Goal: Information Seeking & Learning: Learn about a topic

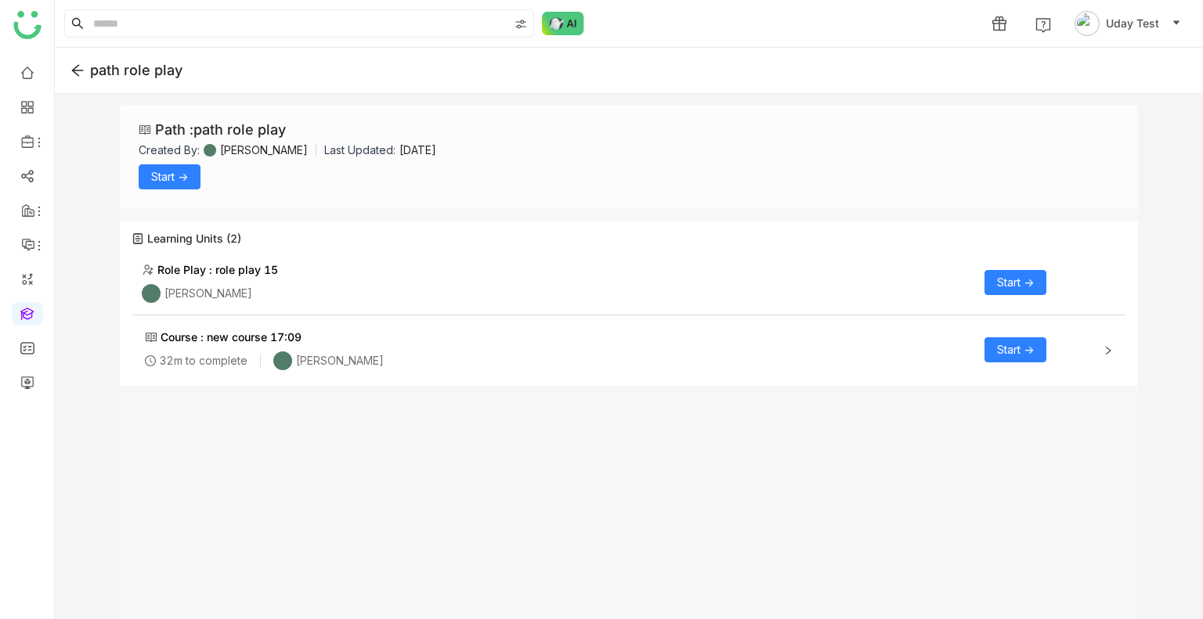
click at [161, 176] on span "Start ->" at bounding box center [169, 176] width 37 height 17
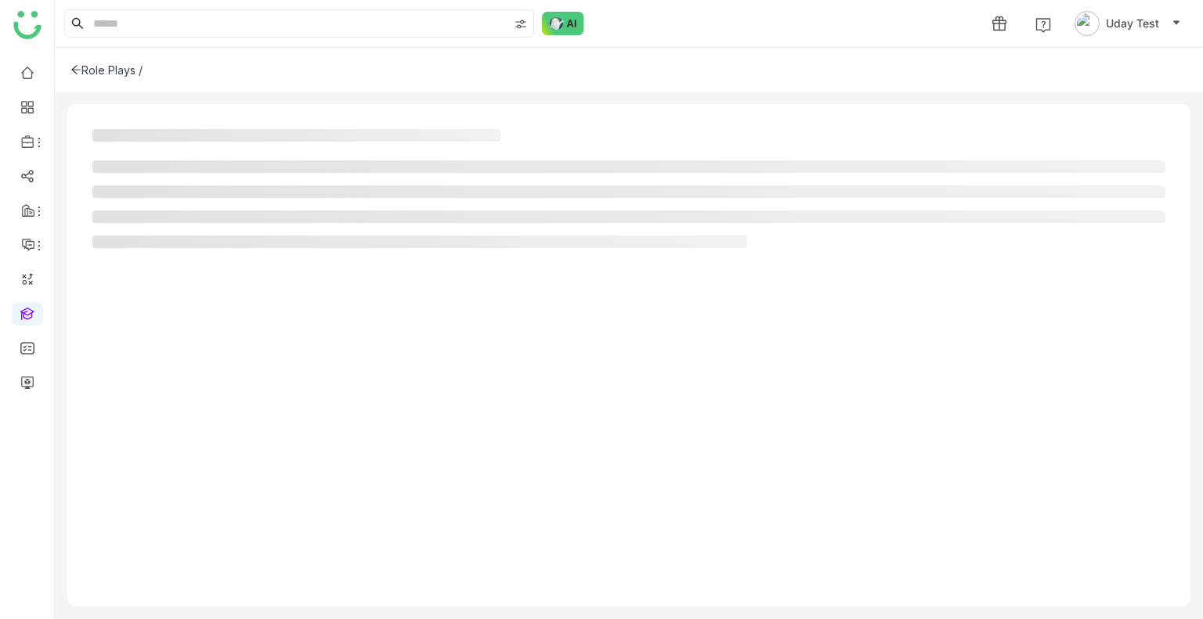
click at [161, 176] on ul at bounding box center [628, 205] width 1073 height 88
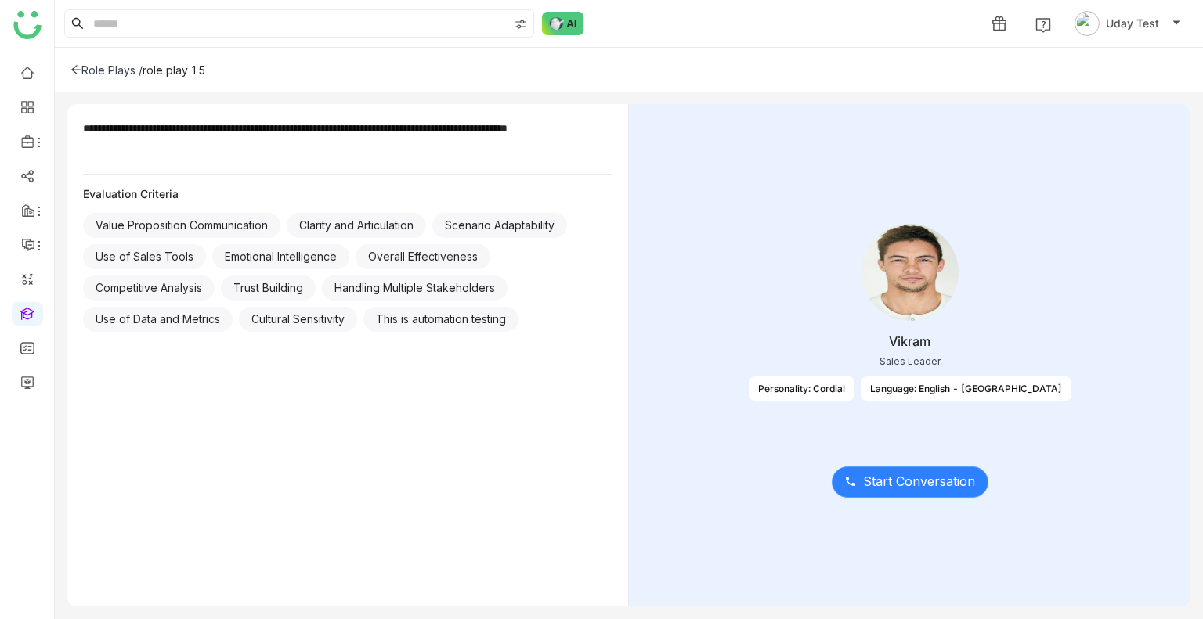
click at [904, 481] on span "Start Conversation" at bounding box center [919, 482] width 112 height 20
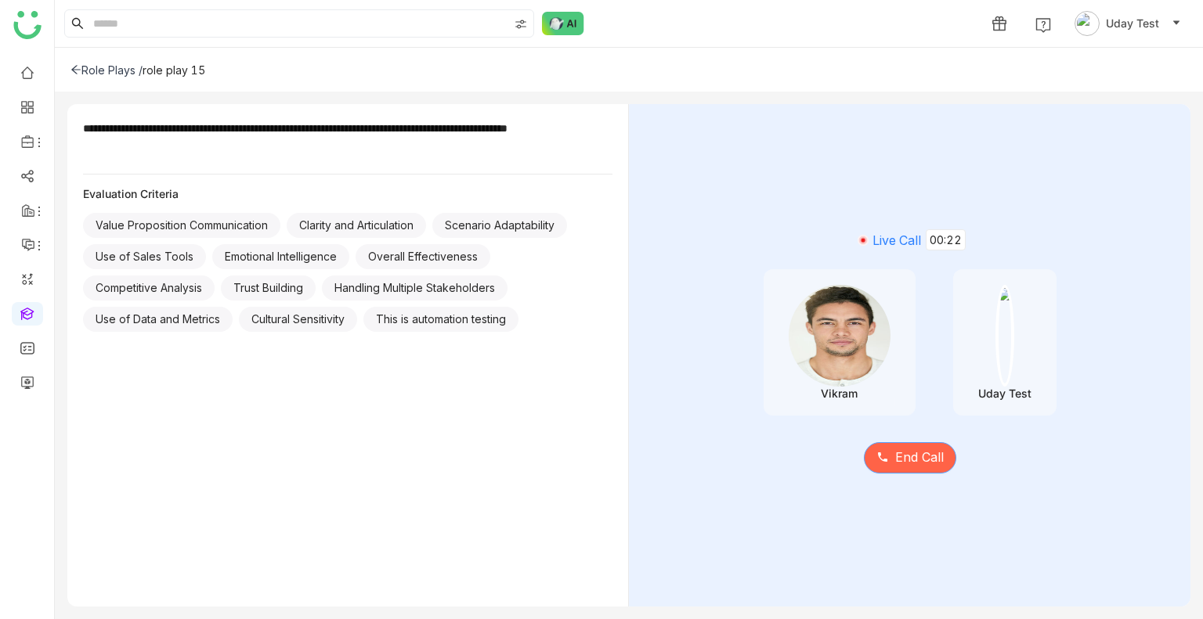
click at [897, 449] on span "End Call" at bounding box center [919, 458] width 49 height 20
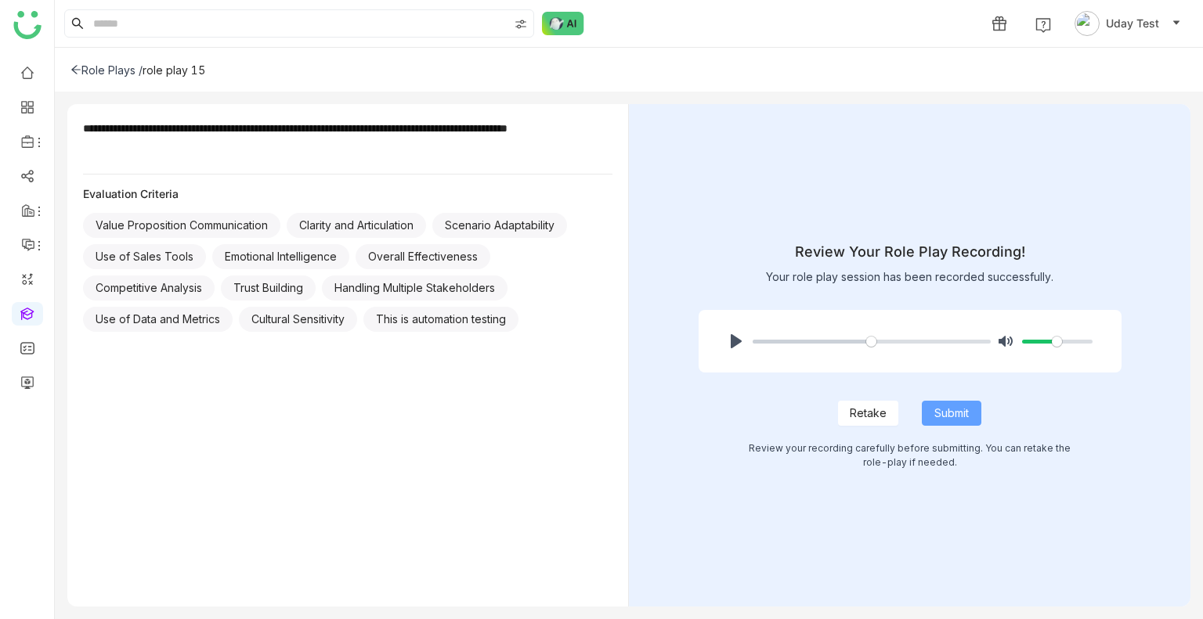
click at [958, 419] on span "Submit" at bounding box center [951, 413] width 34 height 17
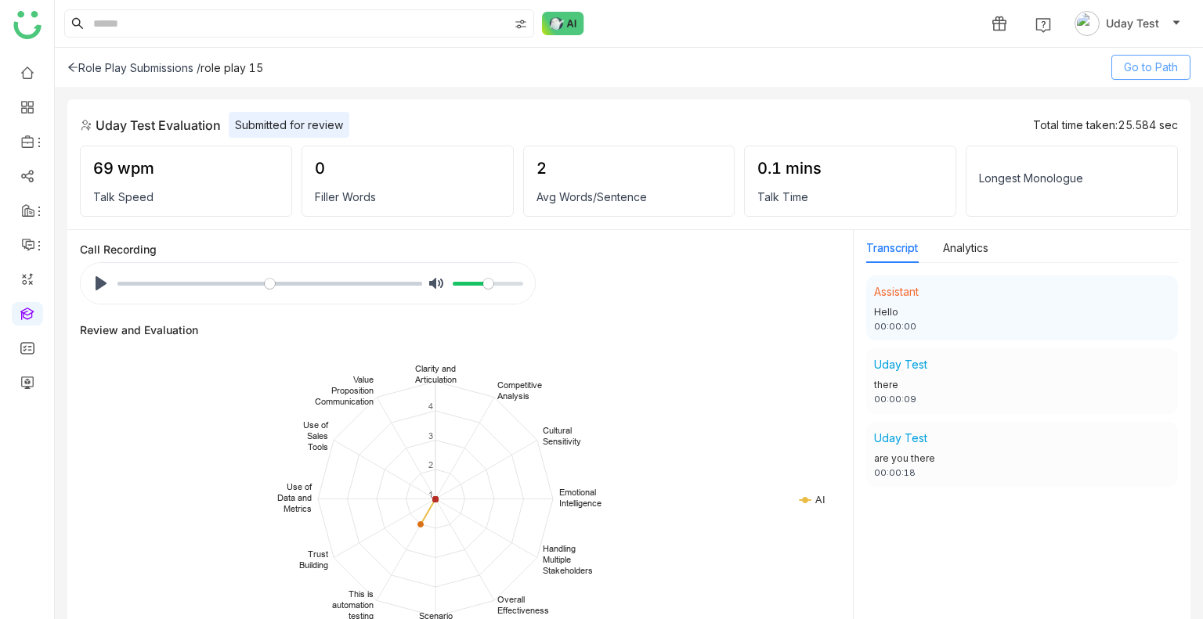
click at [1151, 64] on span "Go to Path" at bounding box center [1151, 67] width 54 height 17
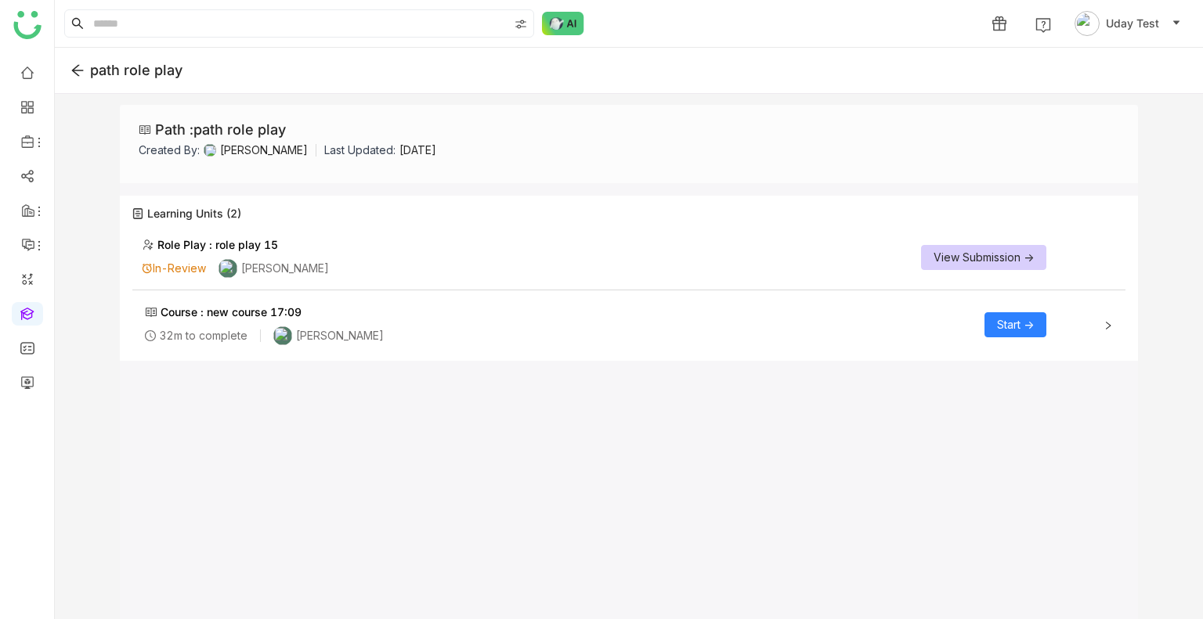
click at [1015, 319] on span "Start ->" at bounding box center [1015, 324] width 37 height 17
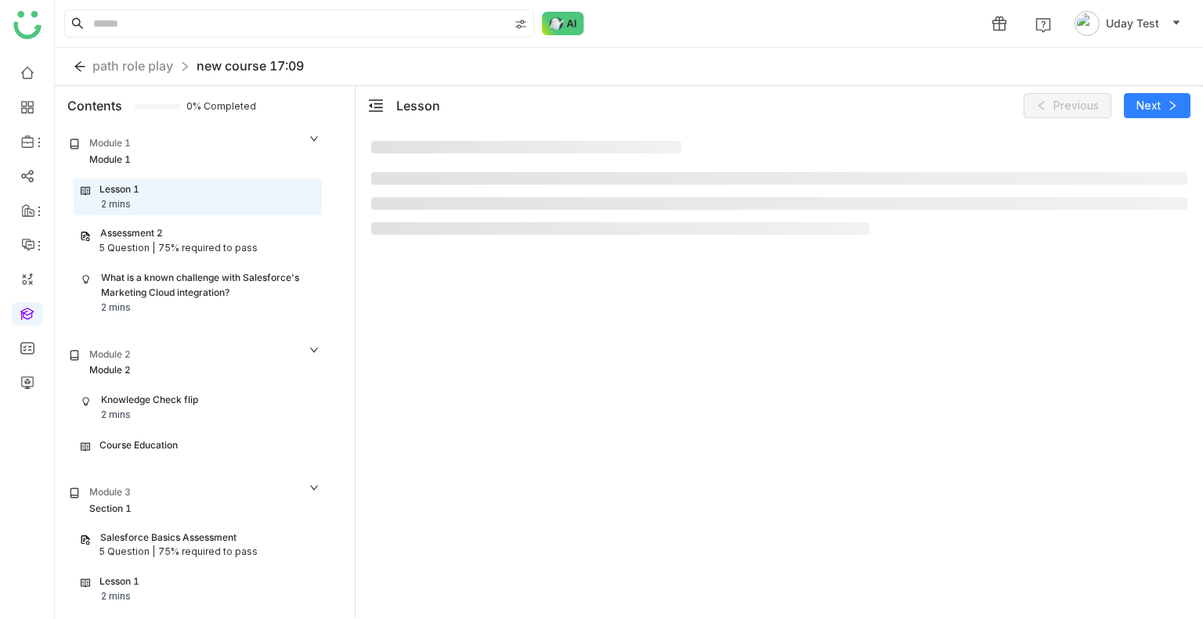
scroll to position [4, 0]
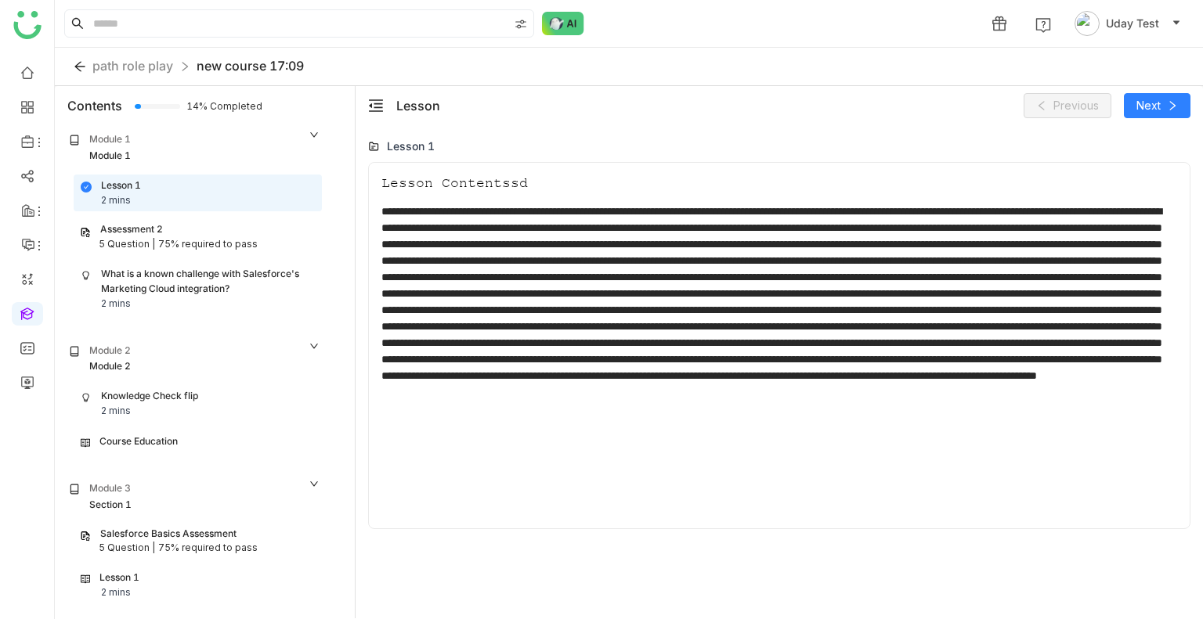
click at [191, 264] on div "What is a known challenge with Salesforce's Marketing Cloud integration? 2 mins" at bounding box center [197, 289] width 247 height 51
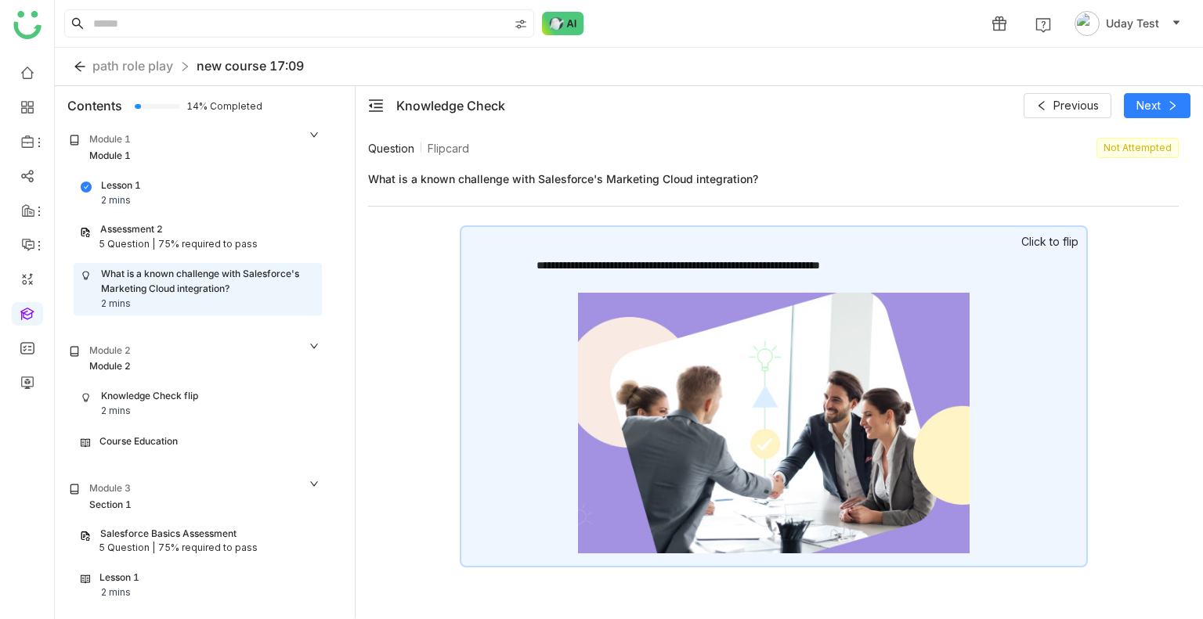
click at [620, 303] on div "**********" at bounding box center [774, 396] width 628 height 342
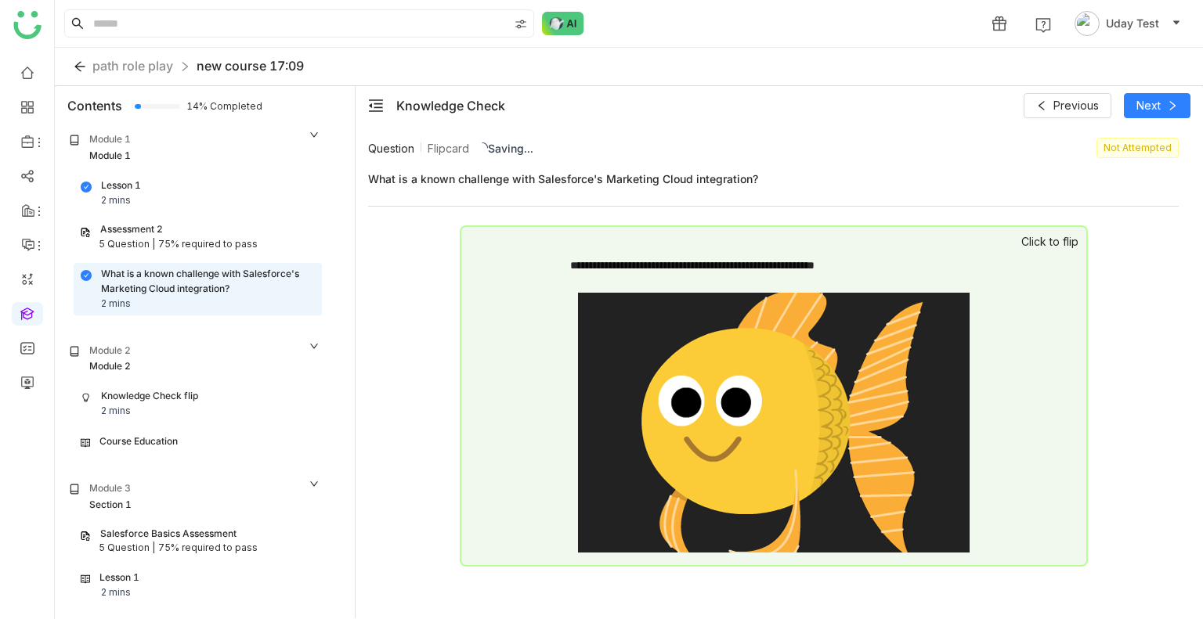
scroll to position [1, 0]
click at [165, 388] on div "Knowledge Check flip" at bounding box center [149, 395] width 97 height 15
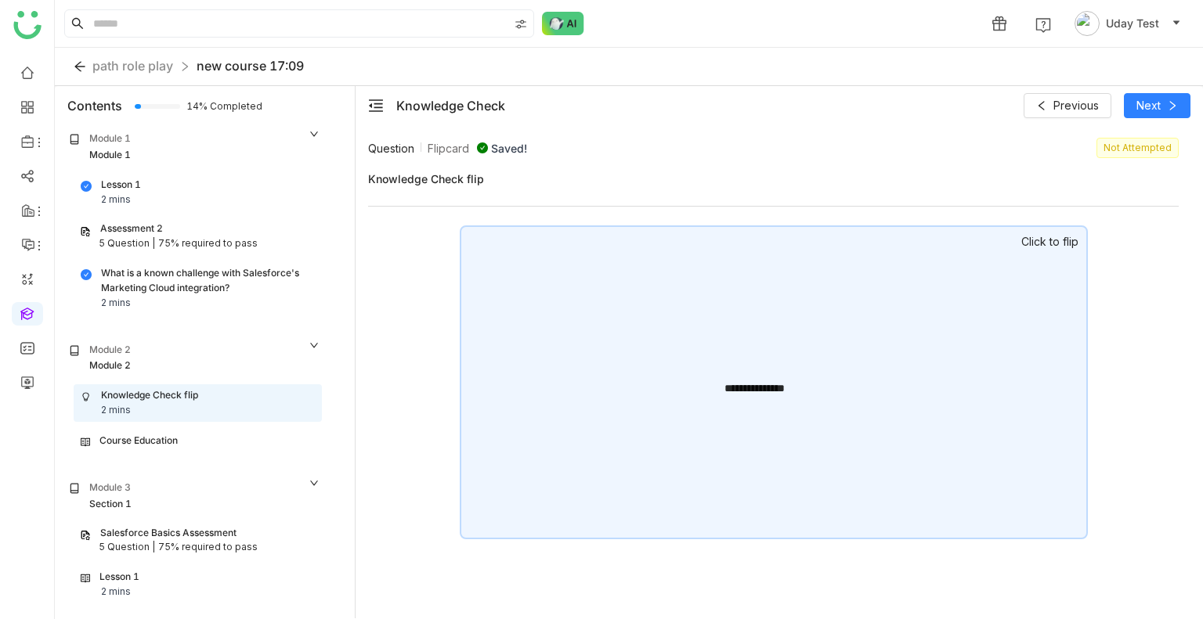
click at [629, 350] on div "**********" at bounding box center [774, 382] width 628 height 314
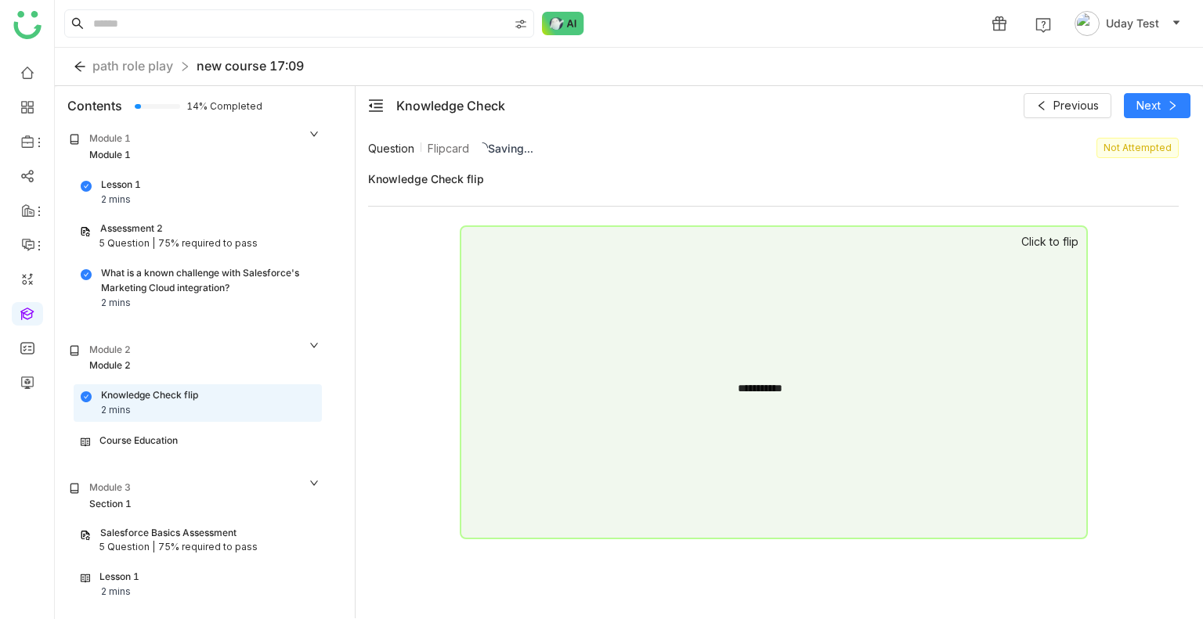
click at [128, 236] on div "5 Question |" at bounding box center [127, 243] width 56 height 15
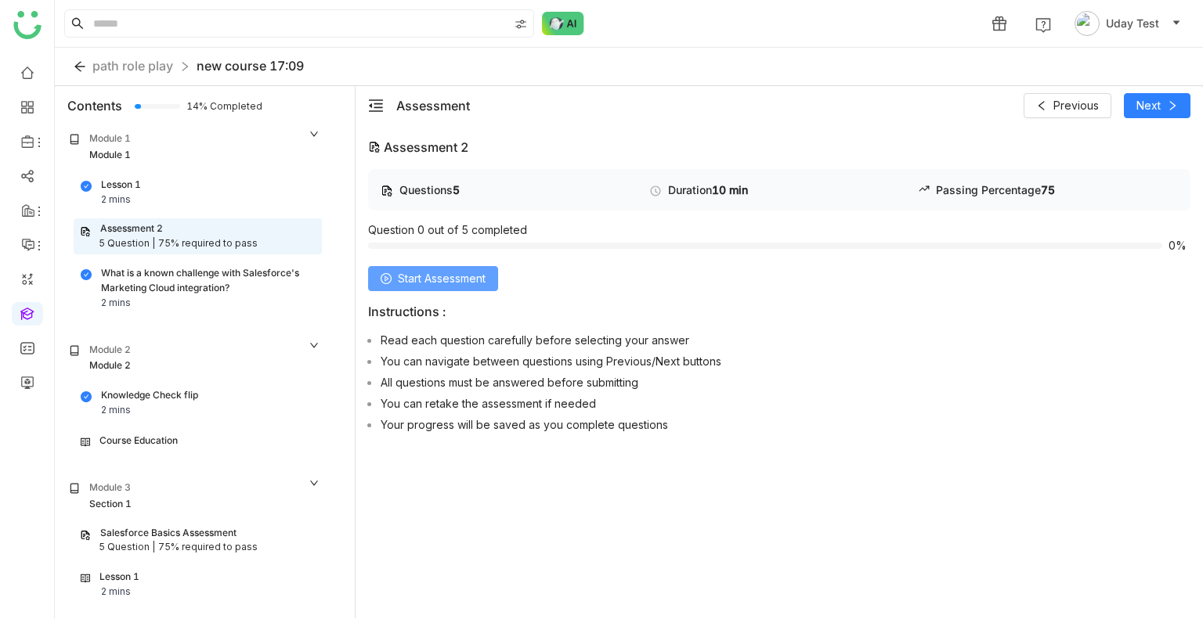
click at [409, 290] on button "Start Assessment" at bounding box center [433, 278] width 130 height 25
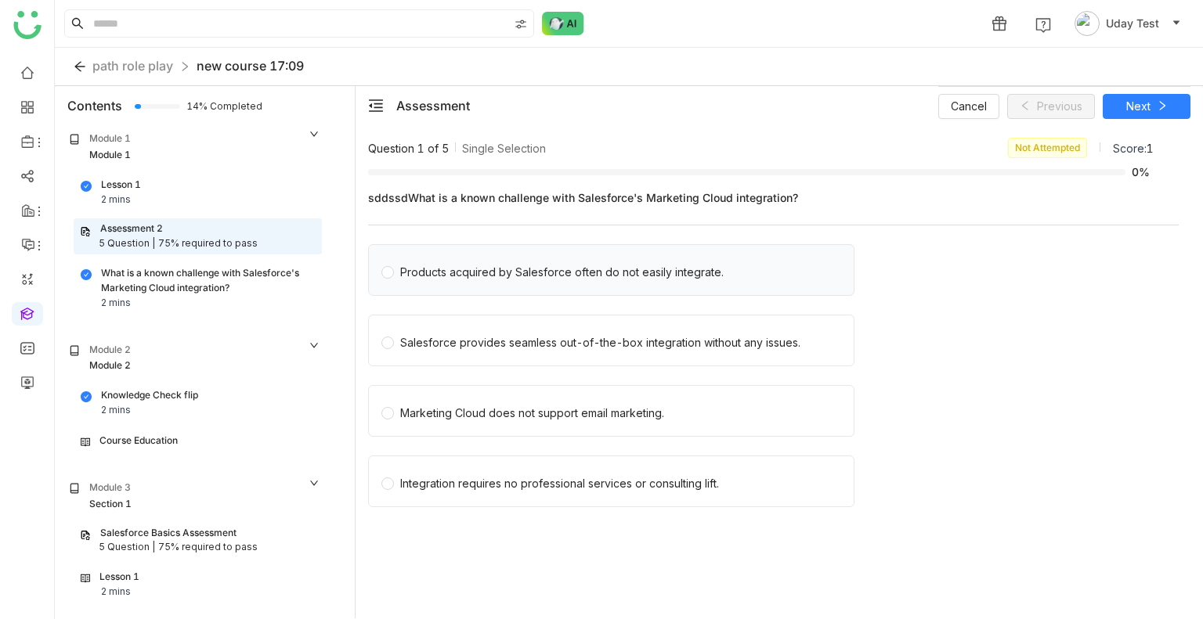
click at [625, 274] on div "Products acquired by Salesforce often do not easily integrate." at bounding box center [561, 272] width 323 height 17
click at [1159, 110] on div "Cancel Saving... Saving..." at bounding box center [1064, 105] width 252 height 39
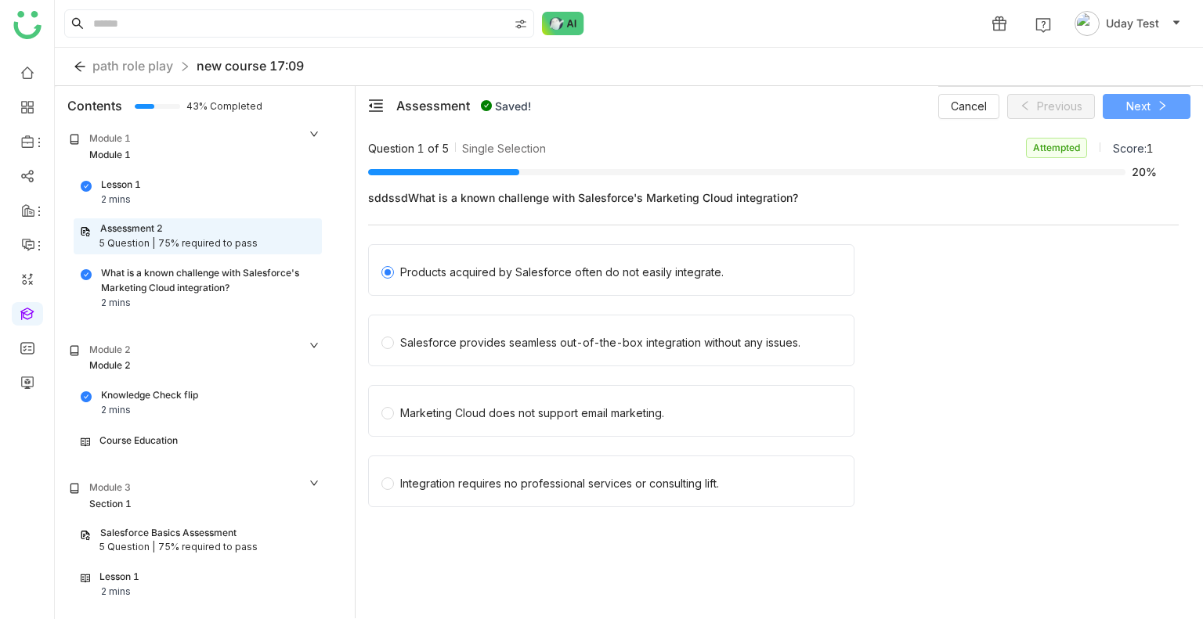
click at [1131, 106] on span "Next" at bounding box center [1138, 106] width 24 height 17
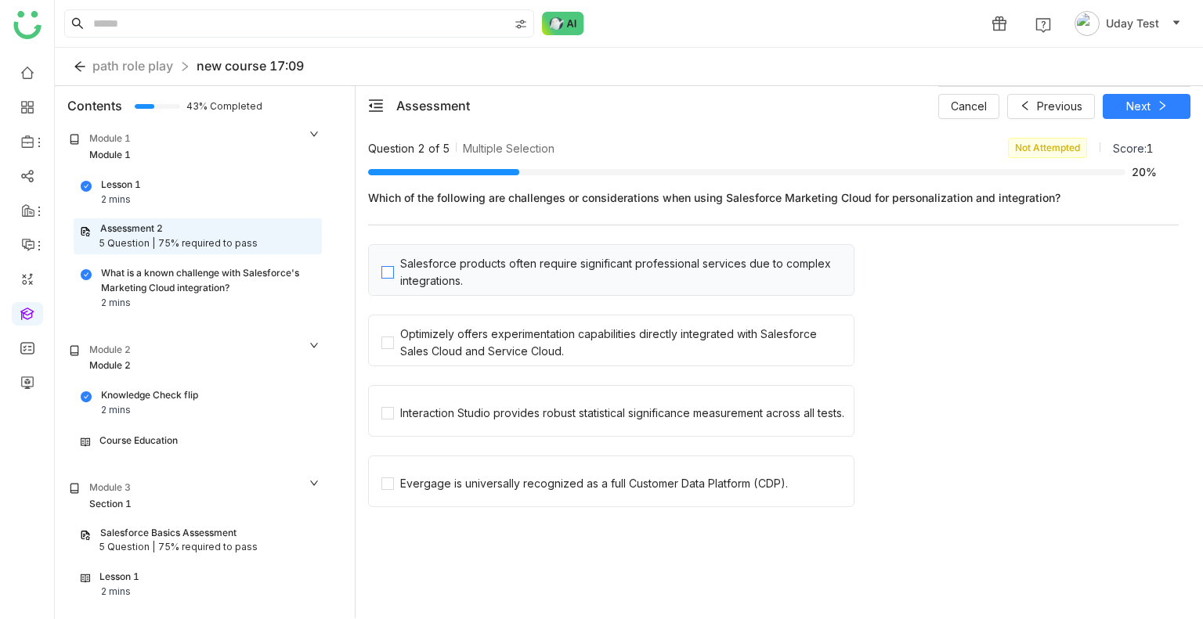
click at [463, 283] on div "Salesforce products often require significant professional services due to comp…" at bounding box center [623, 272] width 447 height 34
click at [470, 352] on div "Optimizely offers experimentation capabilities directly integrated with Salesfo…" at bounding box center [623, 343] width 447 height 34
click at [1145, 111] on span "Next" at bounding box center [1138, 106] width 24 height 17
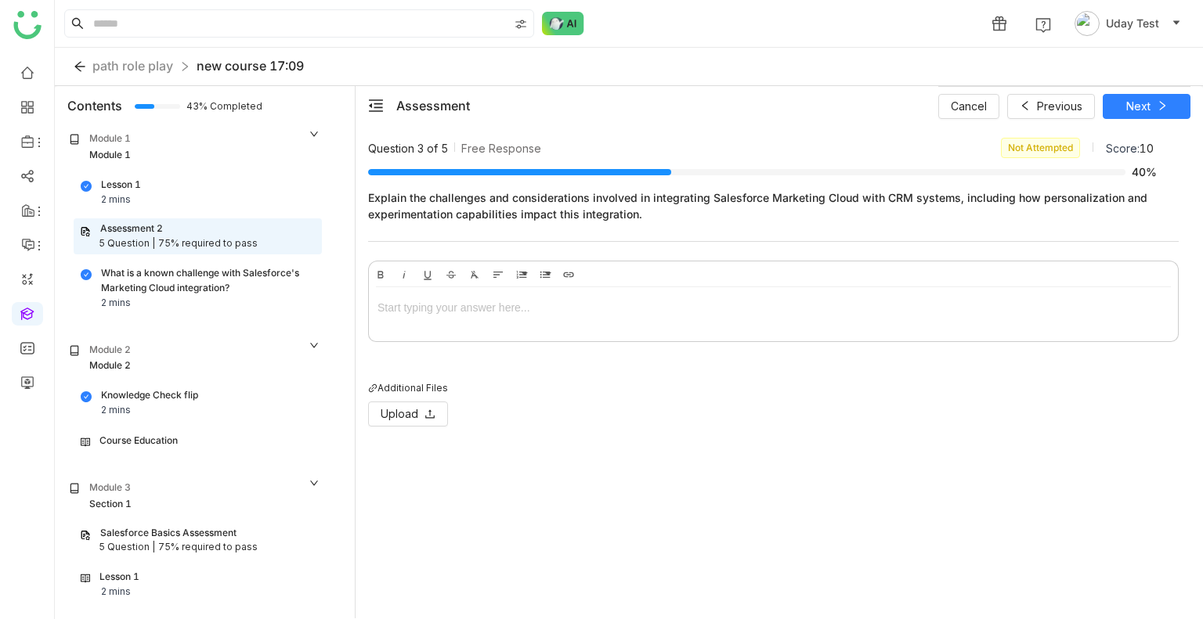
click at [444, 323] on div at bounding box center [773, 310] width 809 height 47
click at [1124, 98] on button "Next" at bounding box center [1146, 106] width 88 height 25
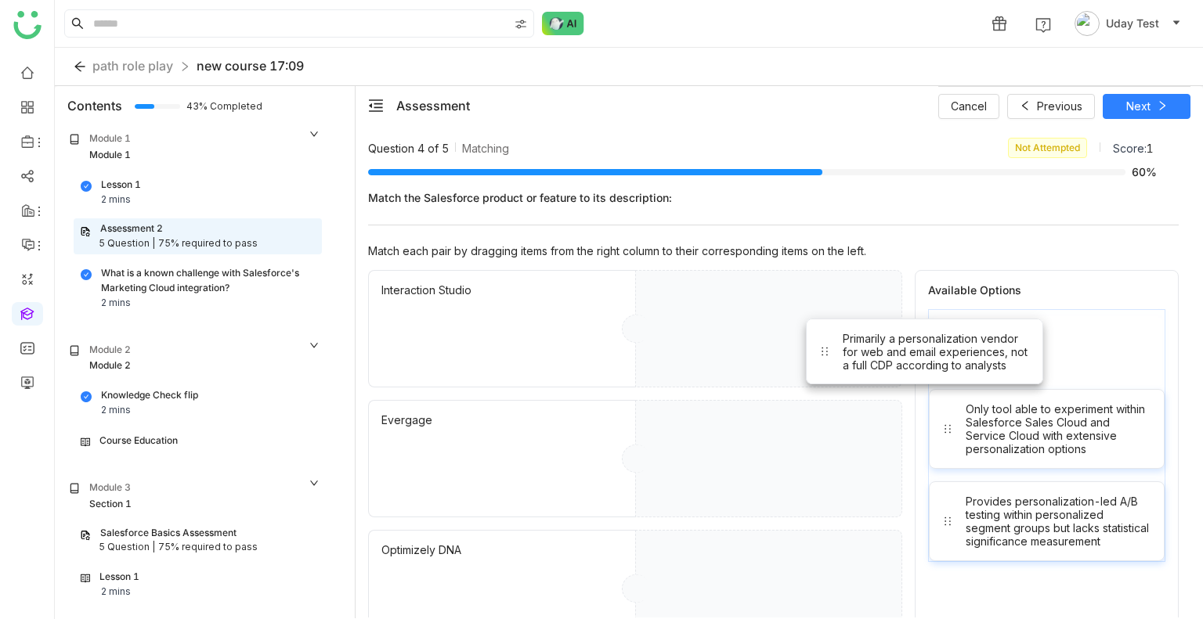
drag, startPoint x: 1029, startPoint y: 341, endPoint x: 857, endPoint y: 341, distance: 172.2
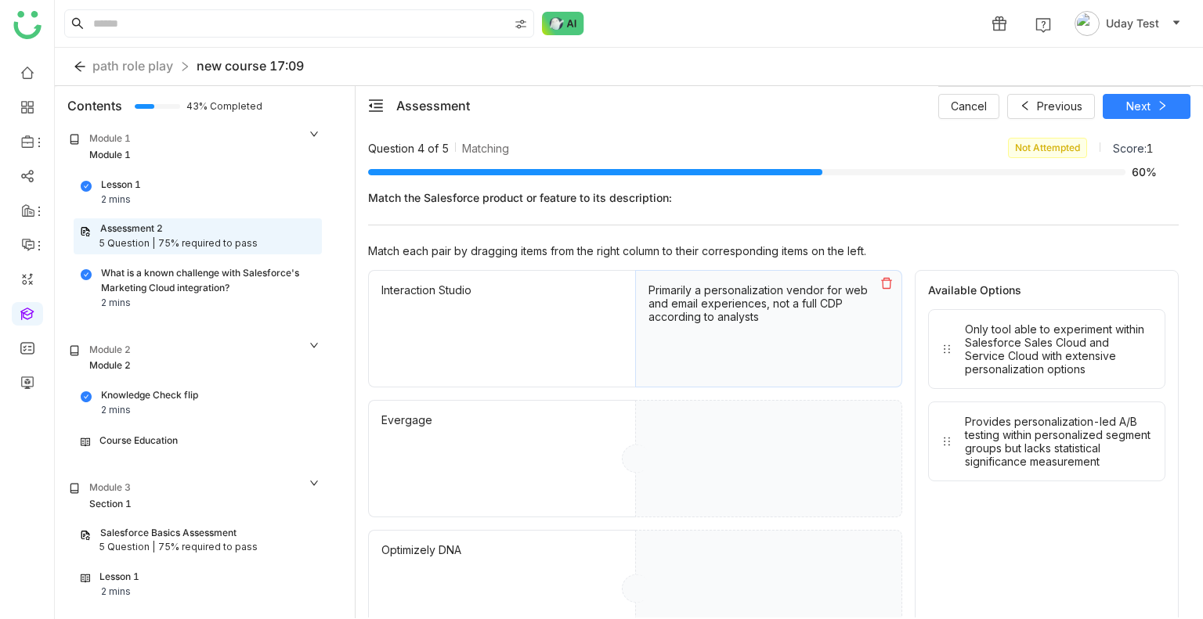
drag, startPoint x: 1041, startPoint y: 326, endPoint x: 821, endPoint y: 452, distance: 252.5
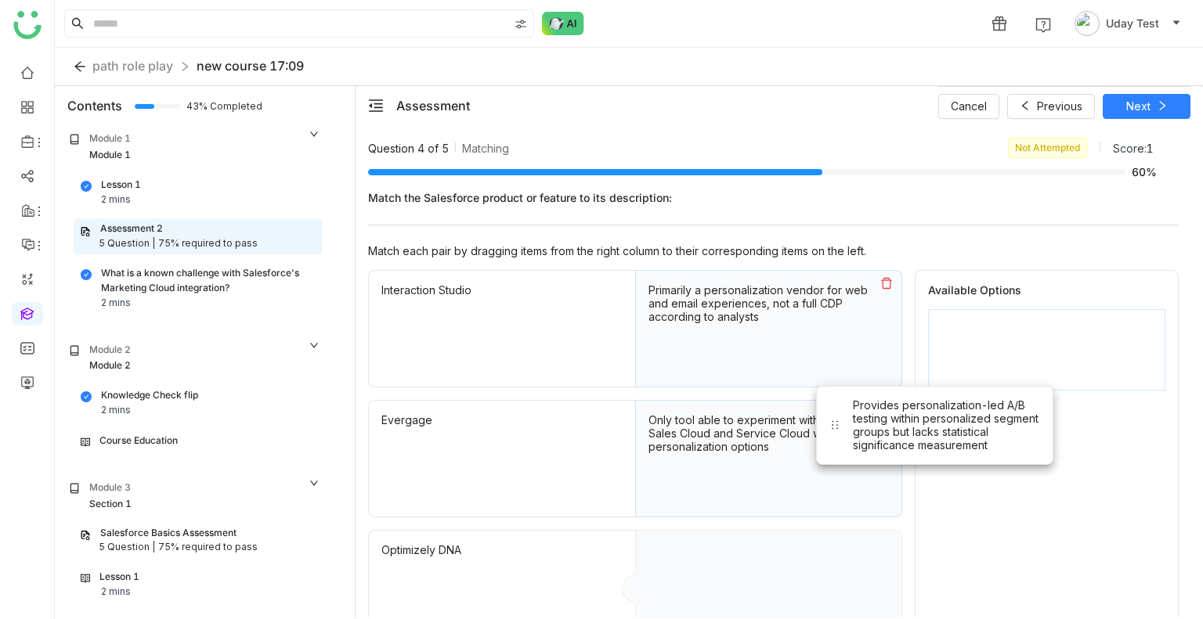
drag, startPoint x: 1068, startPoint y: 329, endPoint x: 776, endPoint y: 595, distance: 395.2
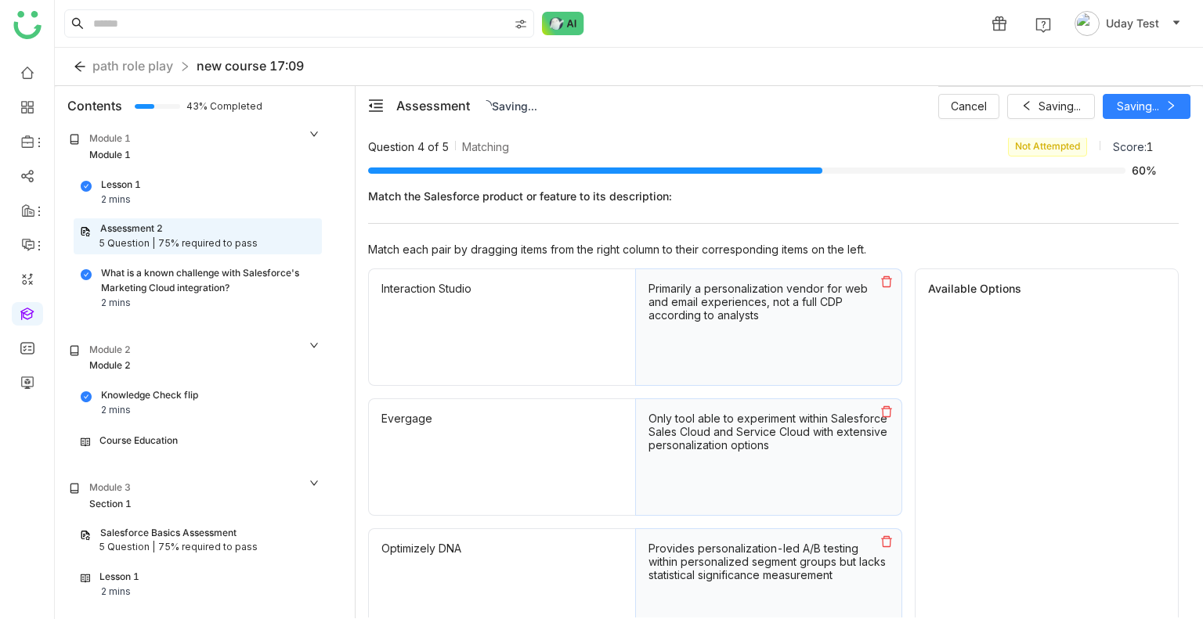
click at [1128, 107] on div "Cancel Saving... Saving..." at bounding box center [1064, 105] width 252 height 39
click at [1128, 107] on span "Next" at bounding box center [1138, 106] width 24 height 17
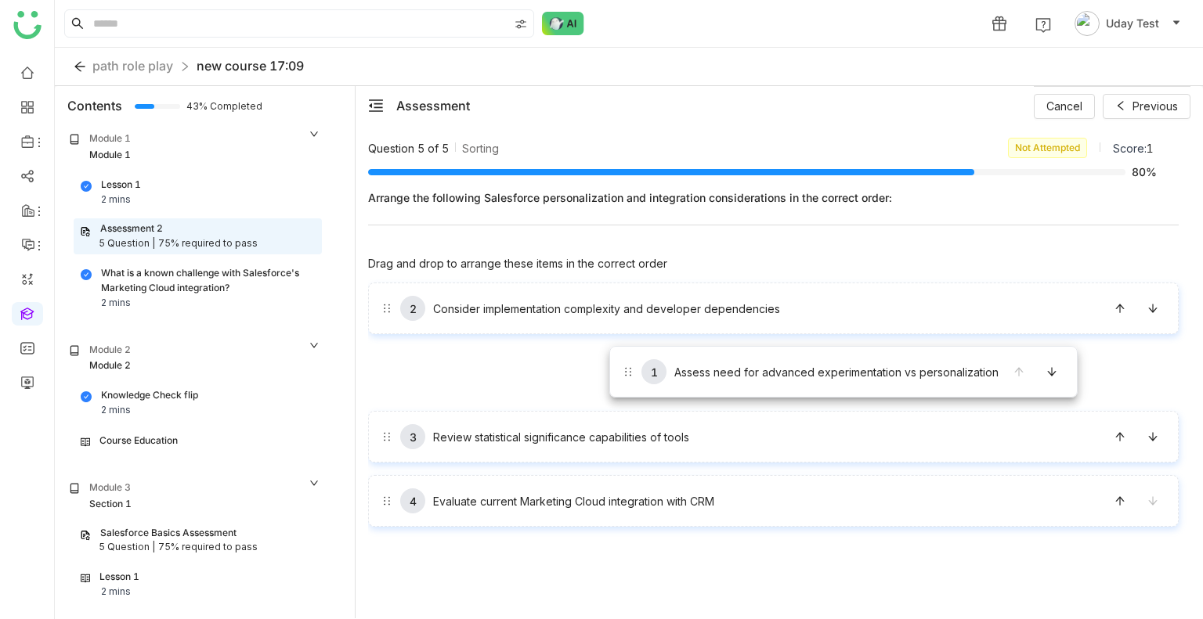
drag, startPoint x: 611, startPoint y: 306, endPoint x: 610, endPoint y: 370, distance: 64.2
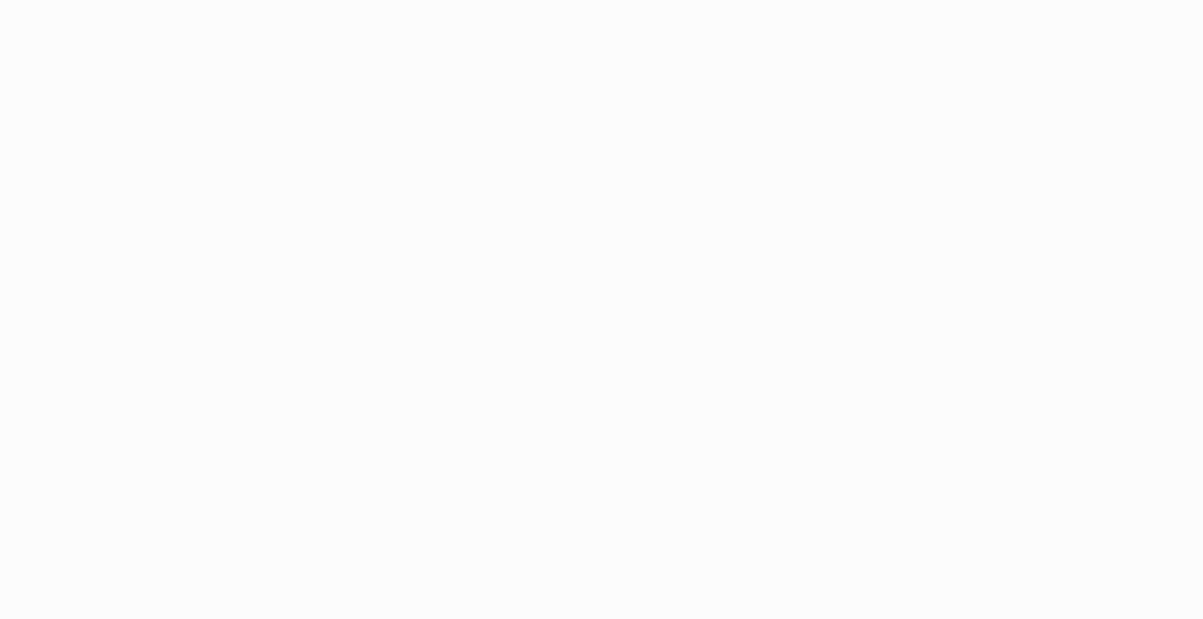
click at [0, 117] on body "Application Update Required We've recently updated our application and it looks…" at bounding box center [601, 309] width 1203 height 619
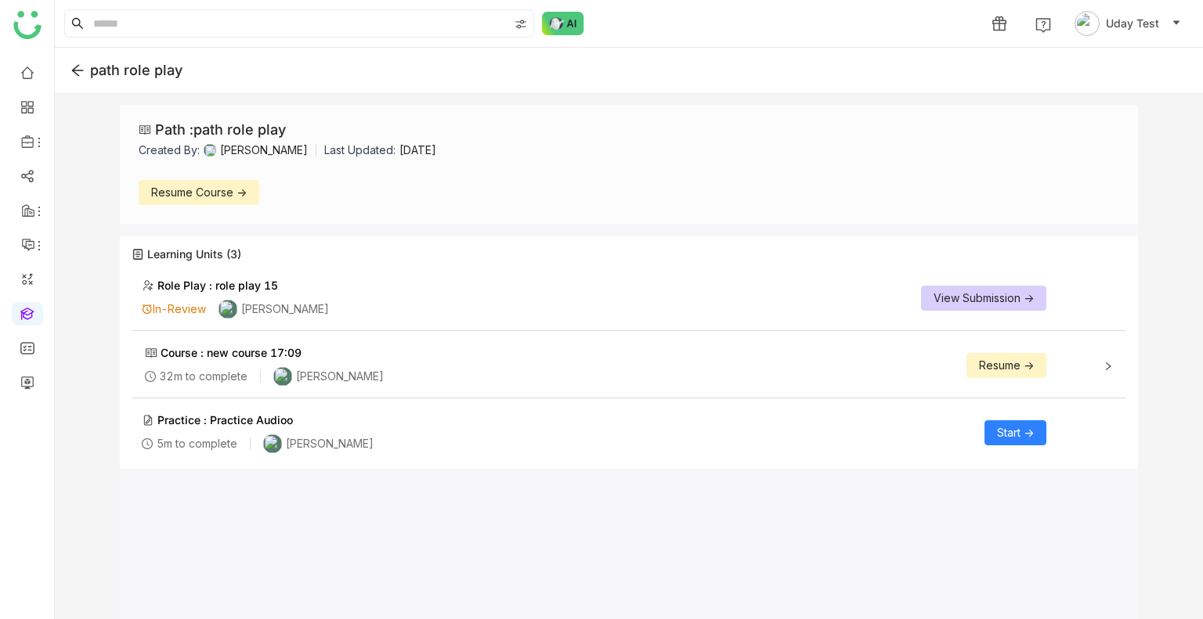
click at [942, 303] on span "View Submission ->" at bounding box center [983, 298] width 100 height 17
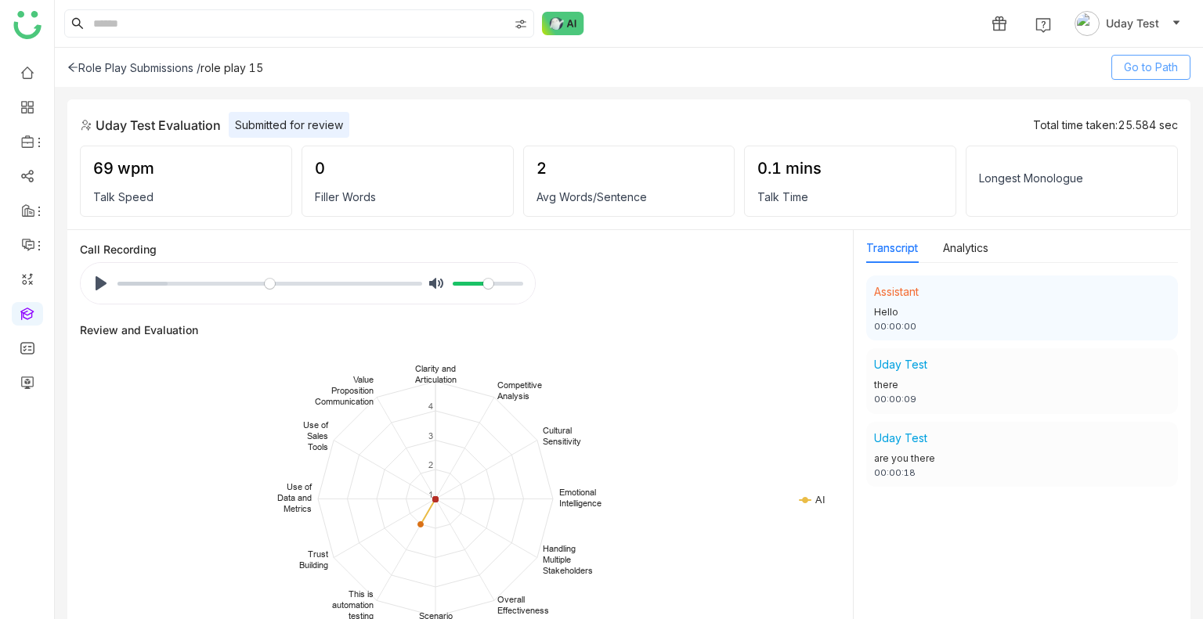
click at [1137, 72] on span "Go to Path" at bounding box center [1151, 67] width 54 height 17
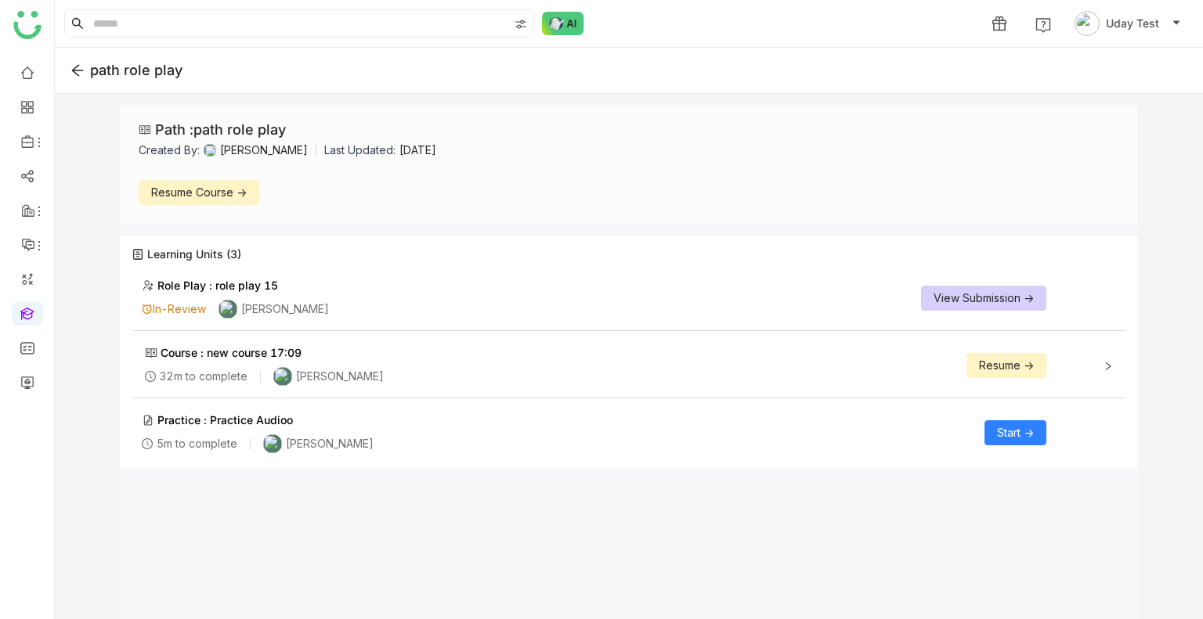
click at [968, 305] on span "View Submission ->" at bounding box center [983, 298] width 100 height 17
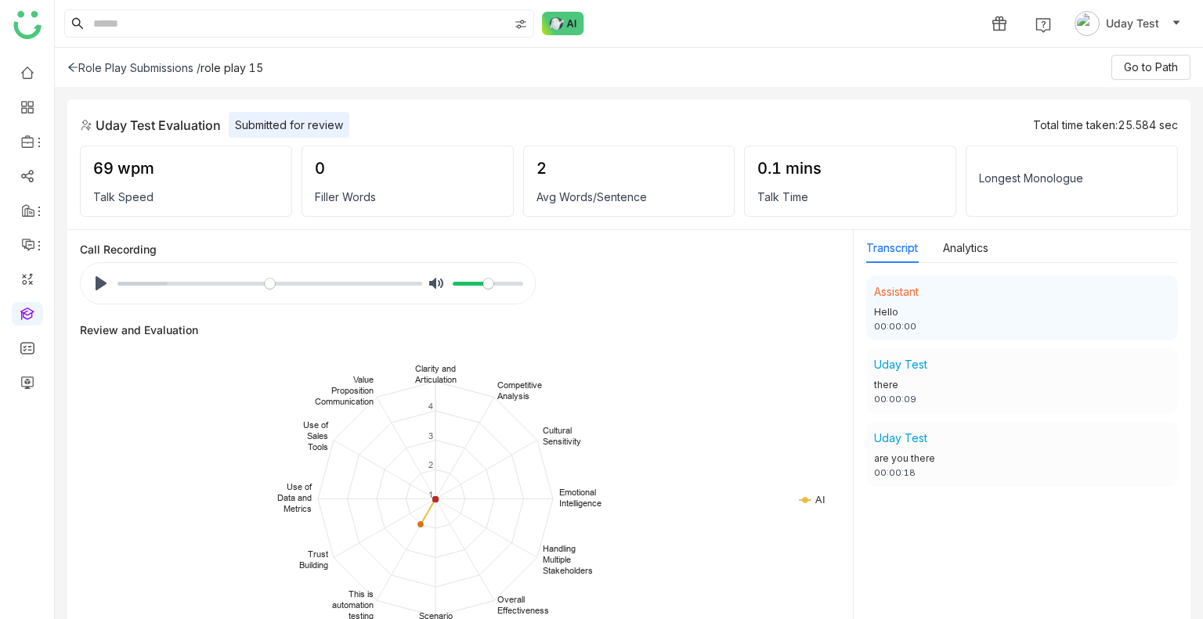
click at [74, 63] on icon at bounding box center [72, 67] width 11 height 11
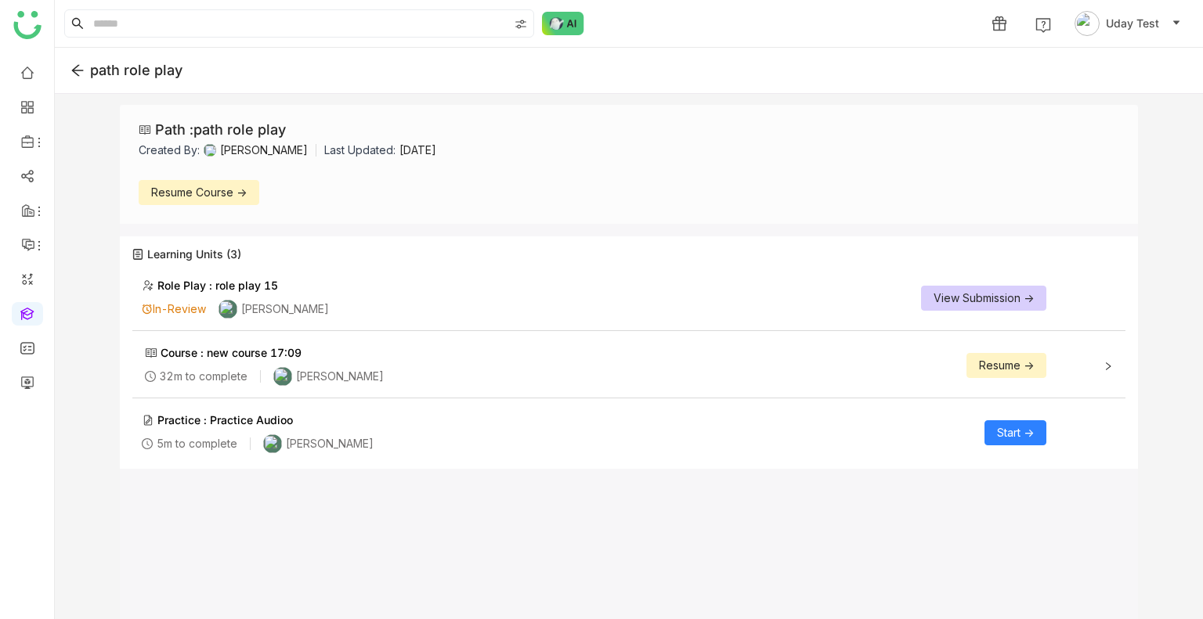
click at [1002, 371] on span "Resume ->" at bounding box center [1006, 365] width 55 height 17
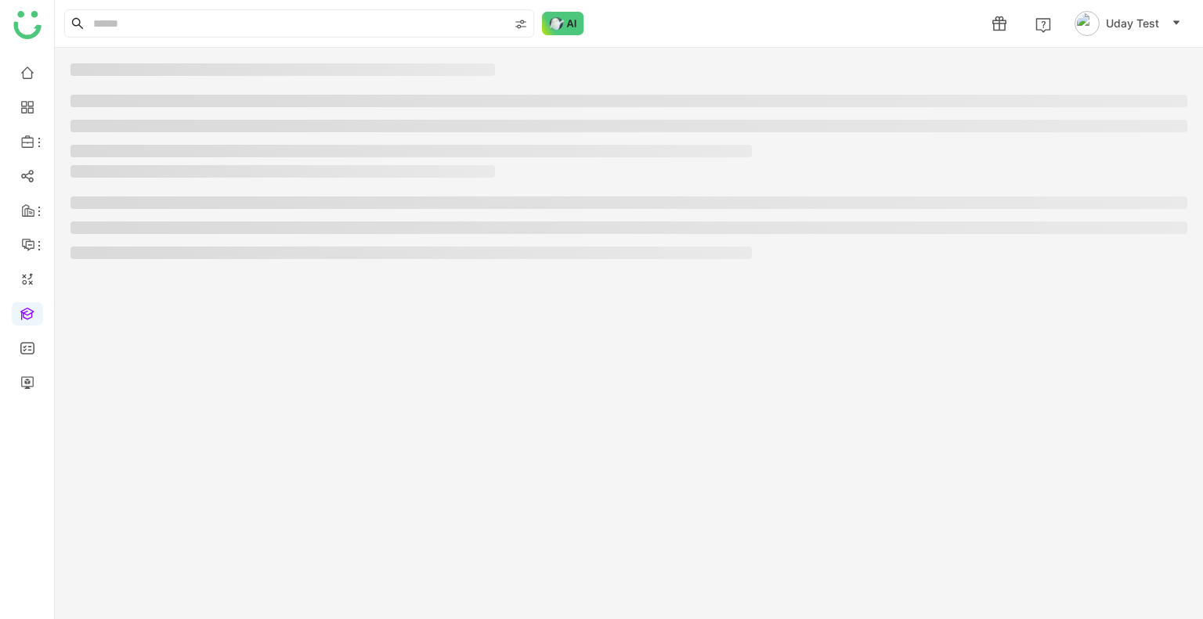
click at [998, 363] on div at bounding box center [629, 334] width 1148 height 572
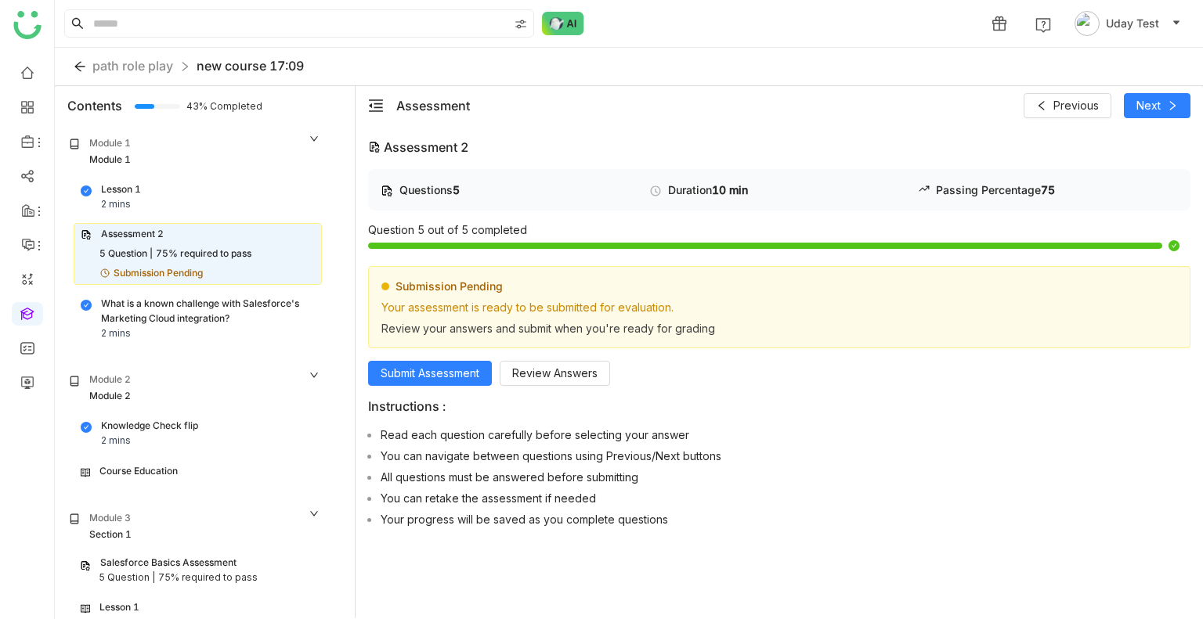
scroll to position [30, 0]
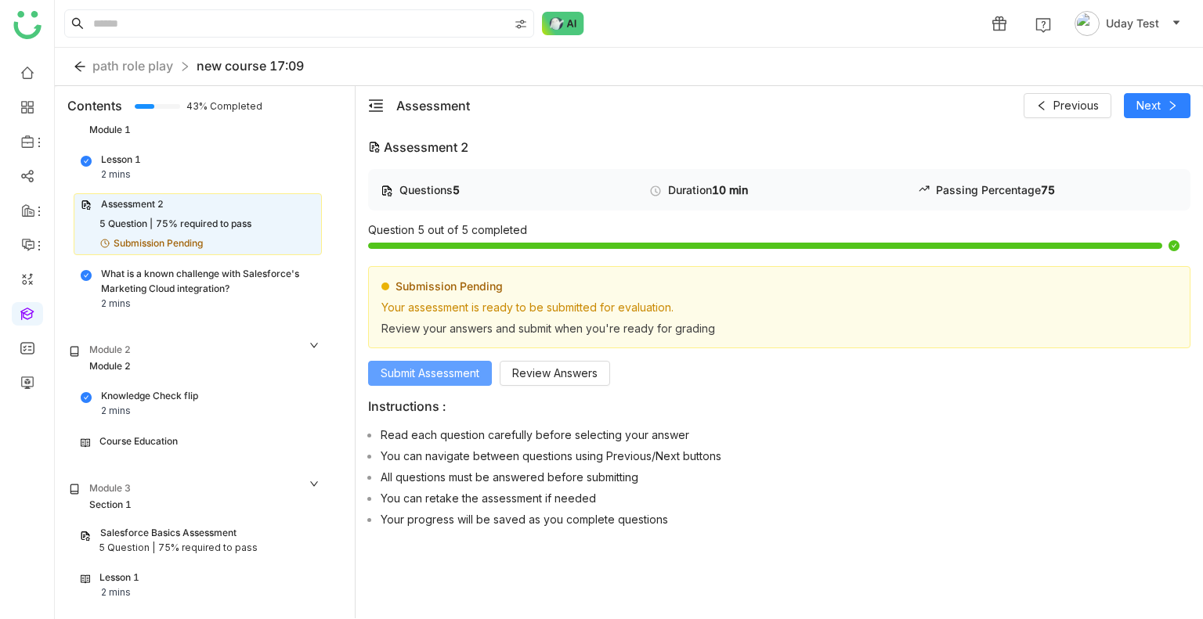
click at [413, 369] on span "Submit Assessment" at bounding box center [430, 373] width 99 height 17
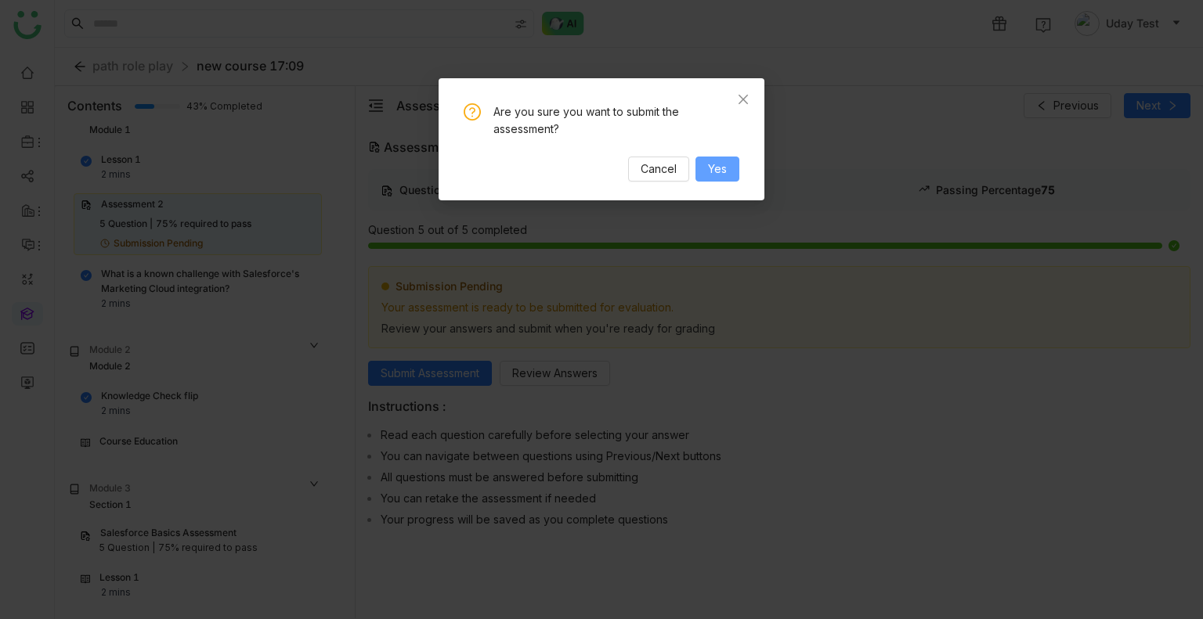
click at [714, 168] on span "Yes" at bounding box center [717, 169] width 19 height 17
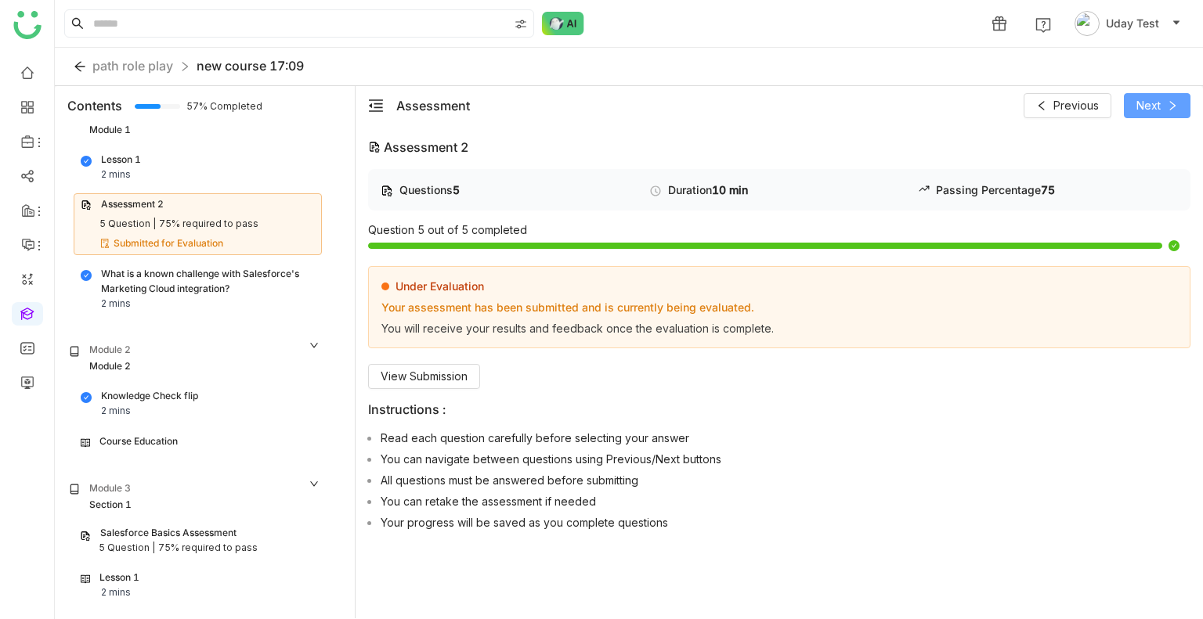
click at [1152, 103] on span "Next" at bounding box center [1148, 105] width 24 height 17
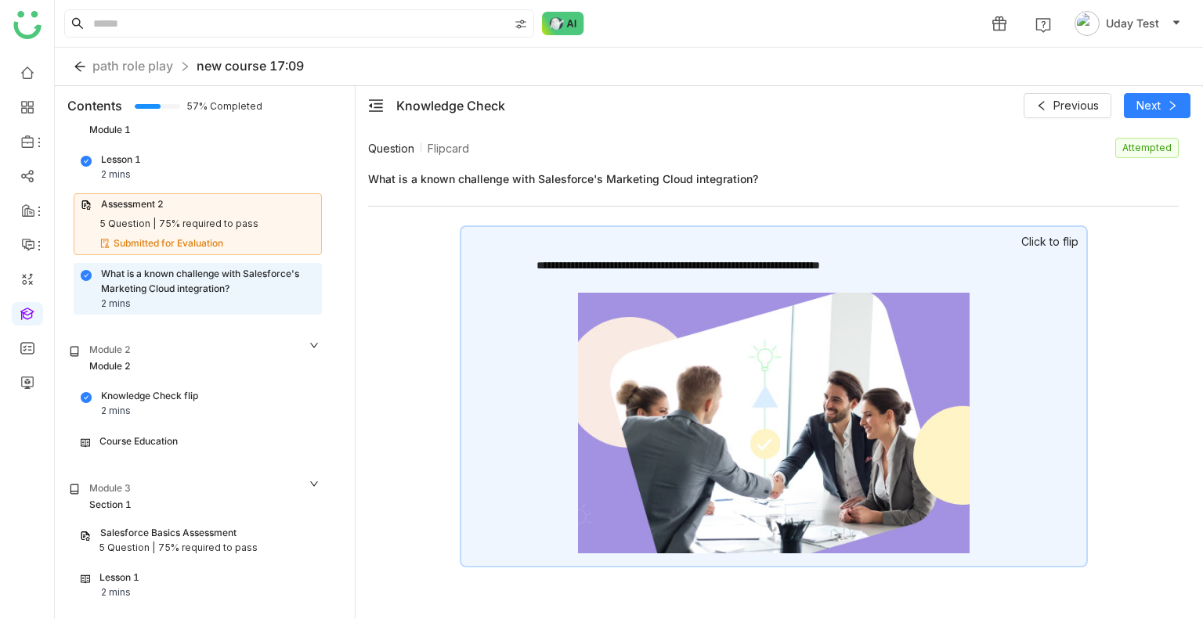
click at [993, 323] on div "**********" at bounding box center [774, 396] width 628 height 342
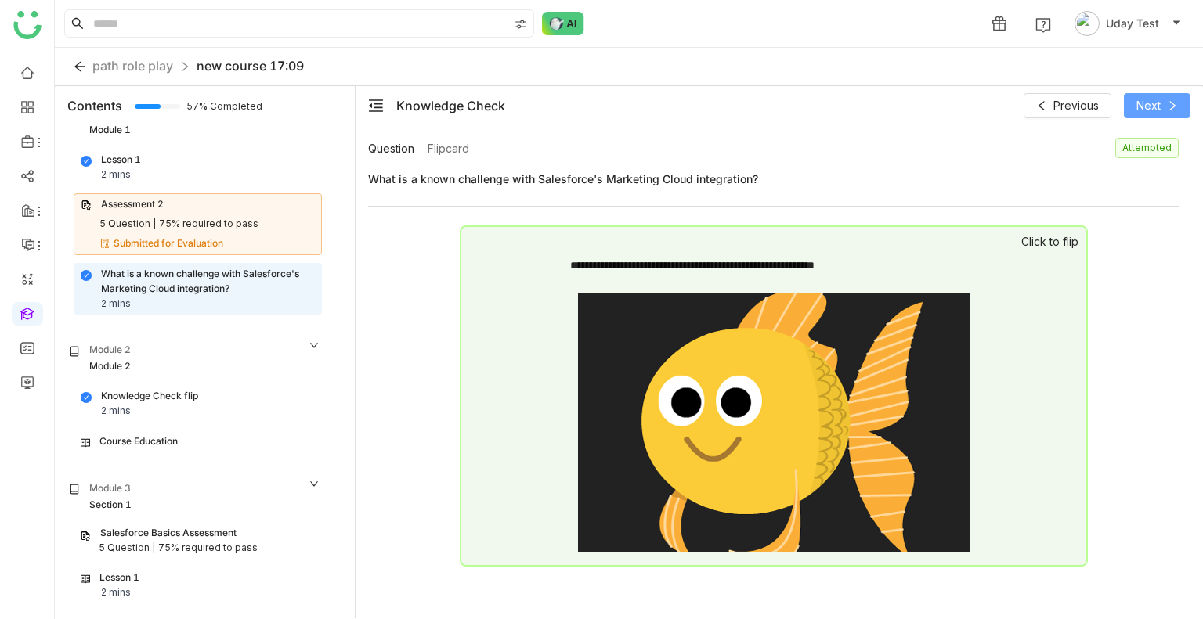
click at [1167, 107] on icon at bounding box center [1172, 105] width 11 height 11
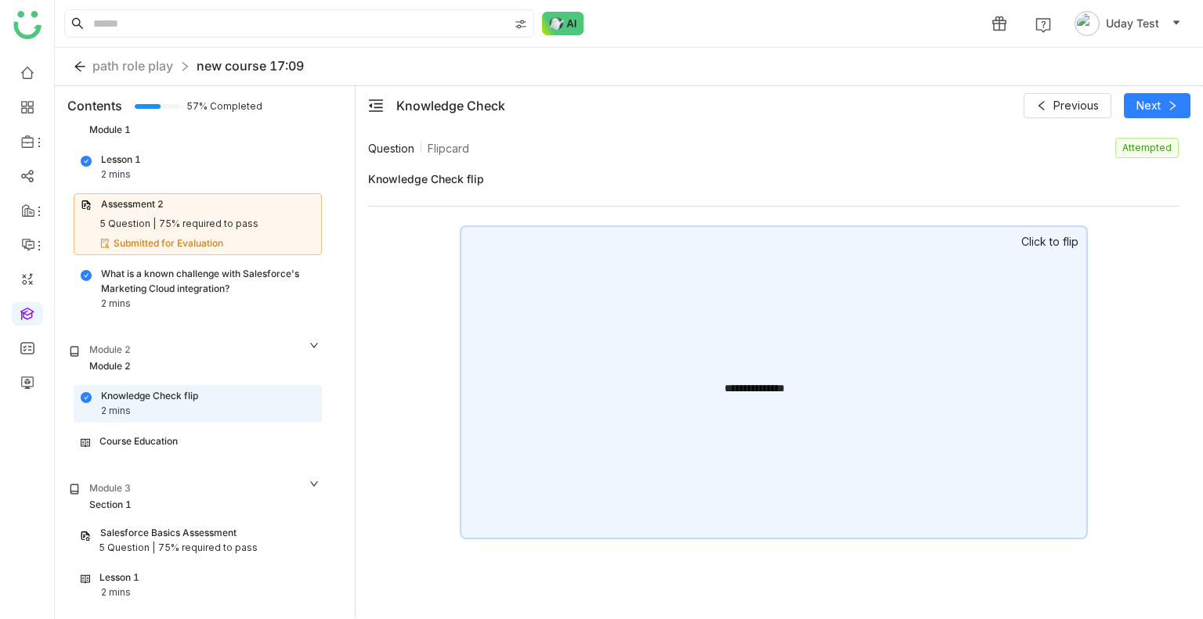
click at [1049, 254] on div "**********" at bounding box center [774, 382] width 628 height 314
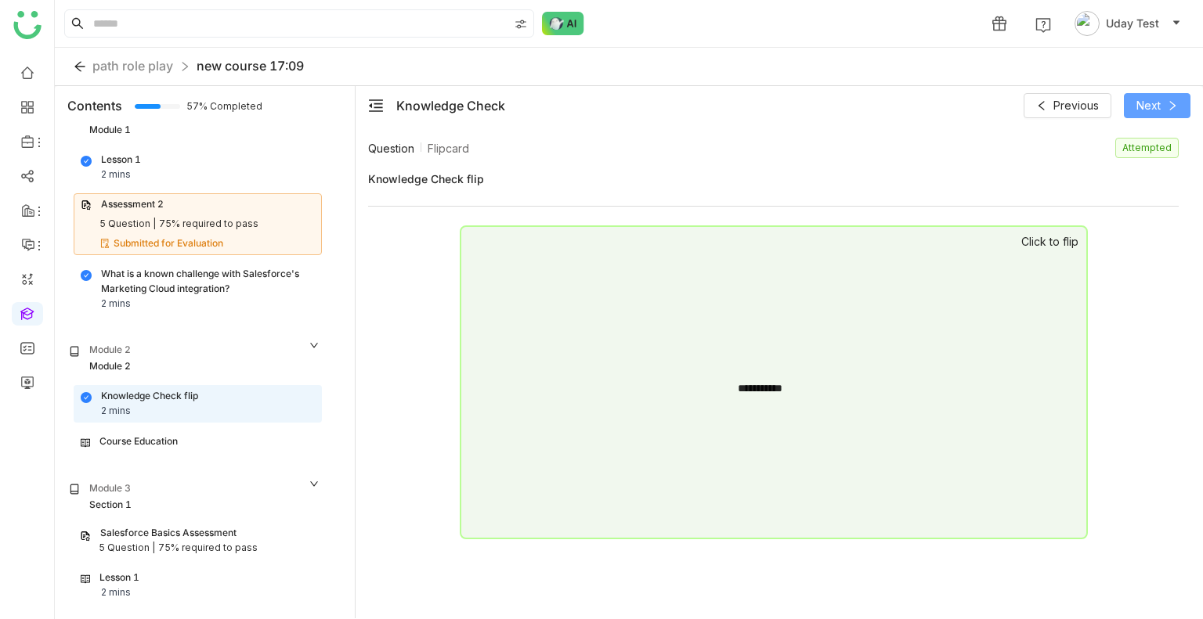
click at [1177, 97] on button "Next" at bounding box center [1157, 105] width 67 height 25
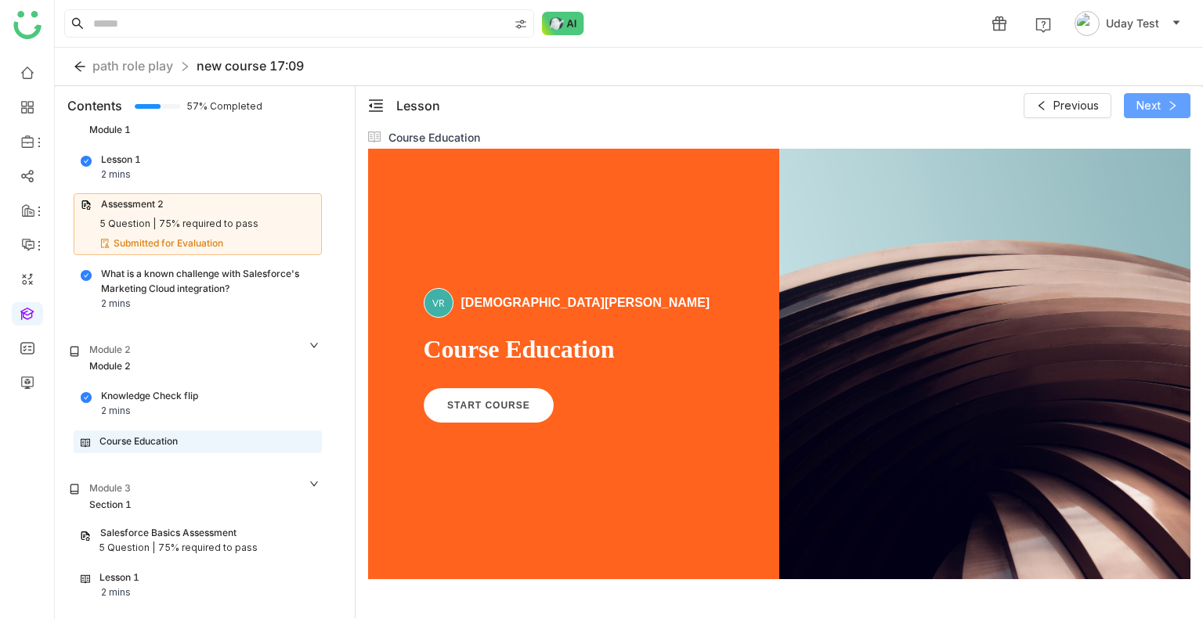
scroll to position [153, 0]
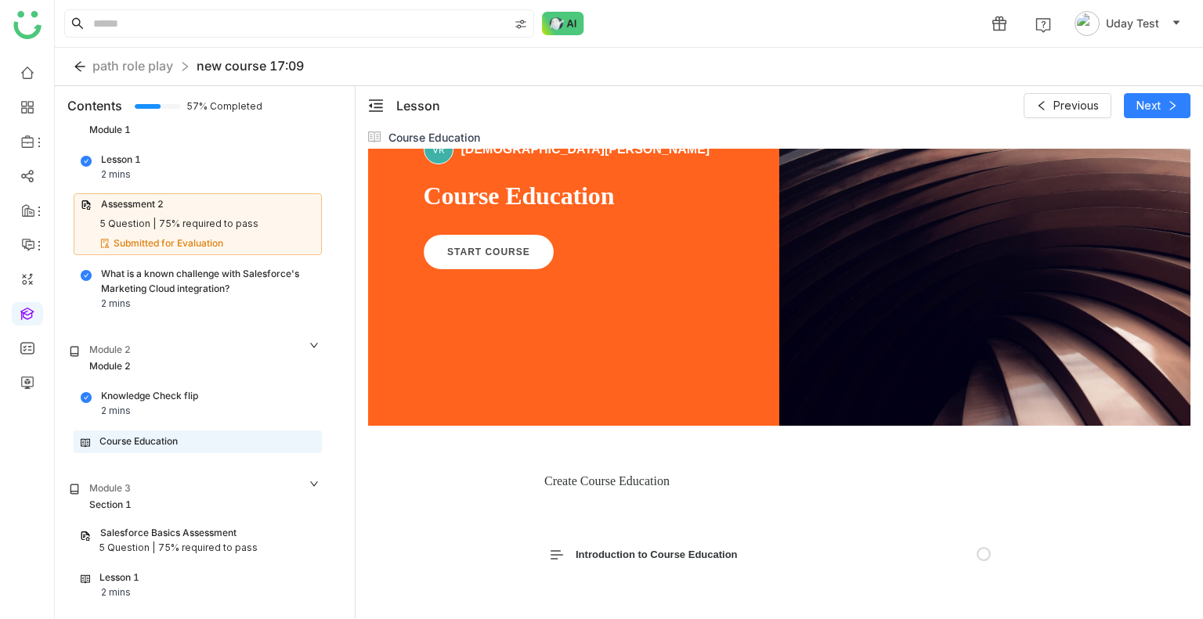
click at [465, 233] on div "vishnu reddy By vishnu reddy Course Education START COURSE" at bounding box center [574, 209] width 301 height 148
click at [478, 240] on link "START COURSE" at bounding box center [488, 252] width 136 height 36
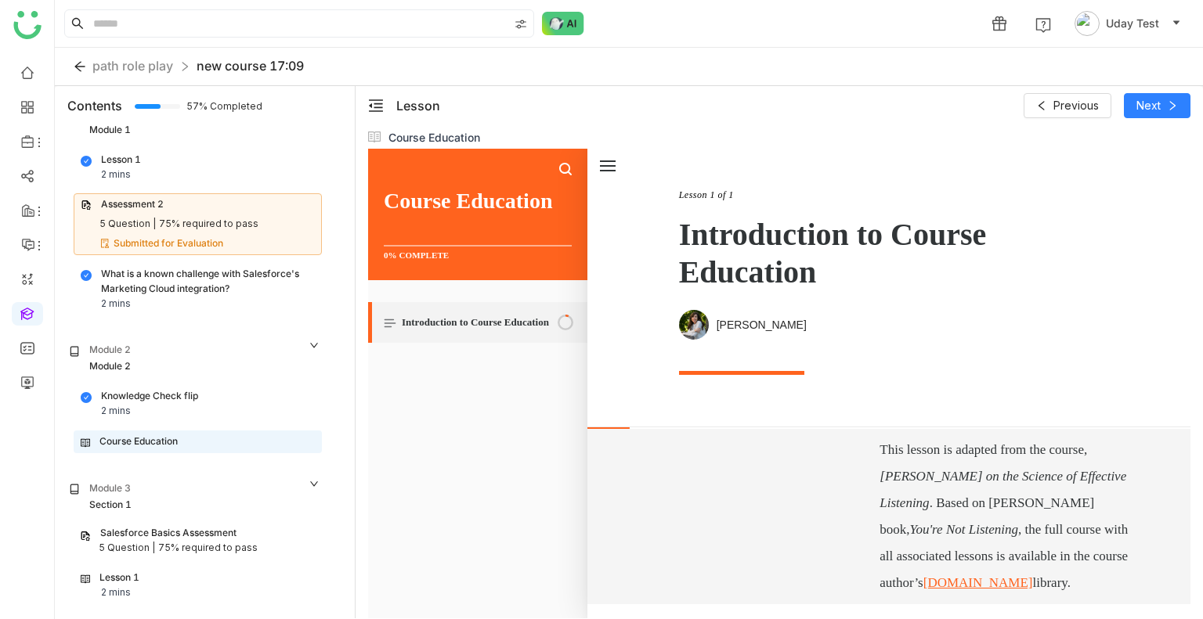
scroll to position [647, 0]
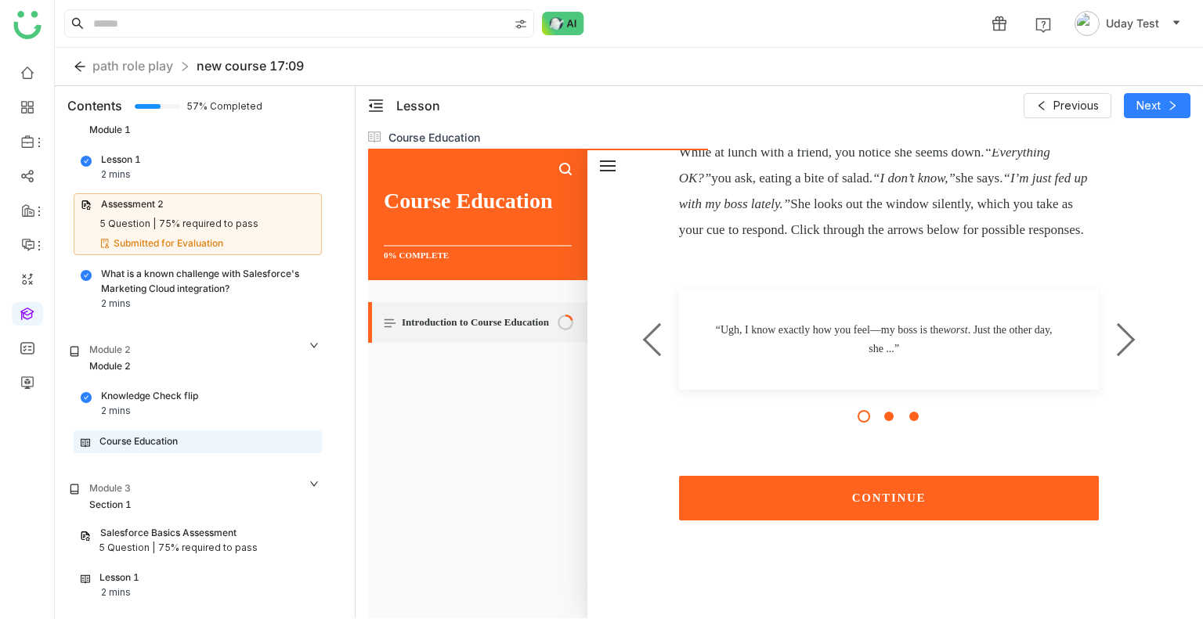
click at [918, 483] on button "CONTINUE" at bounding box center [889, 498] width 420 height 45
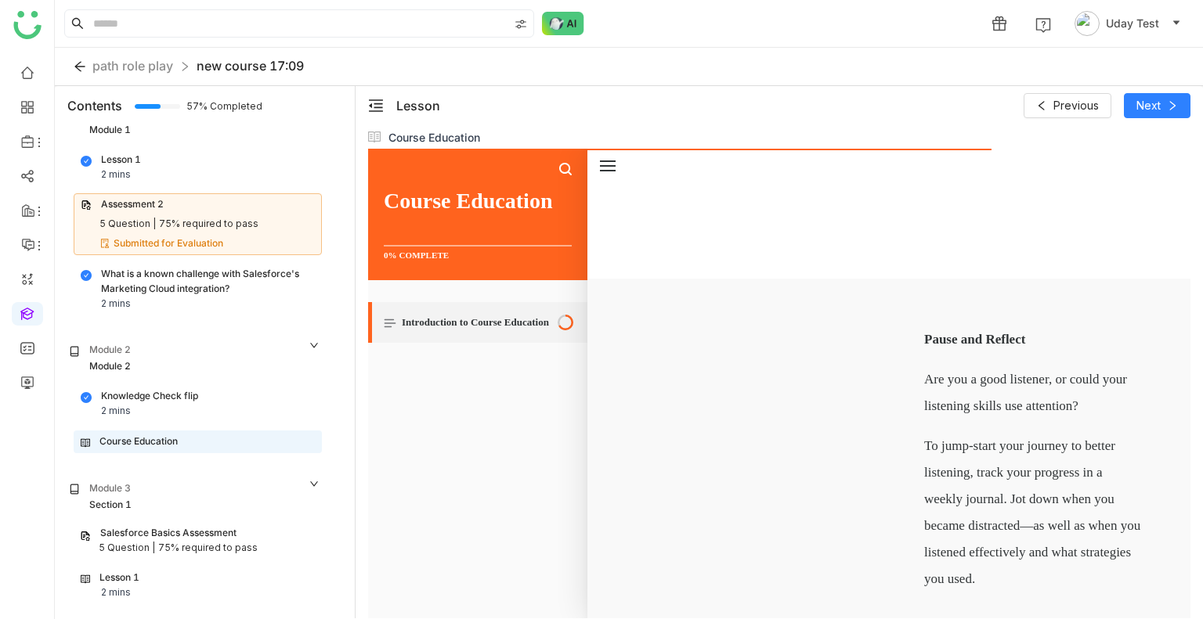
scroll to position [2860, 0]
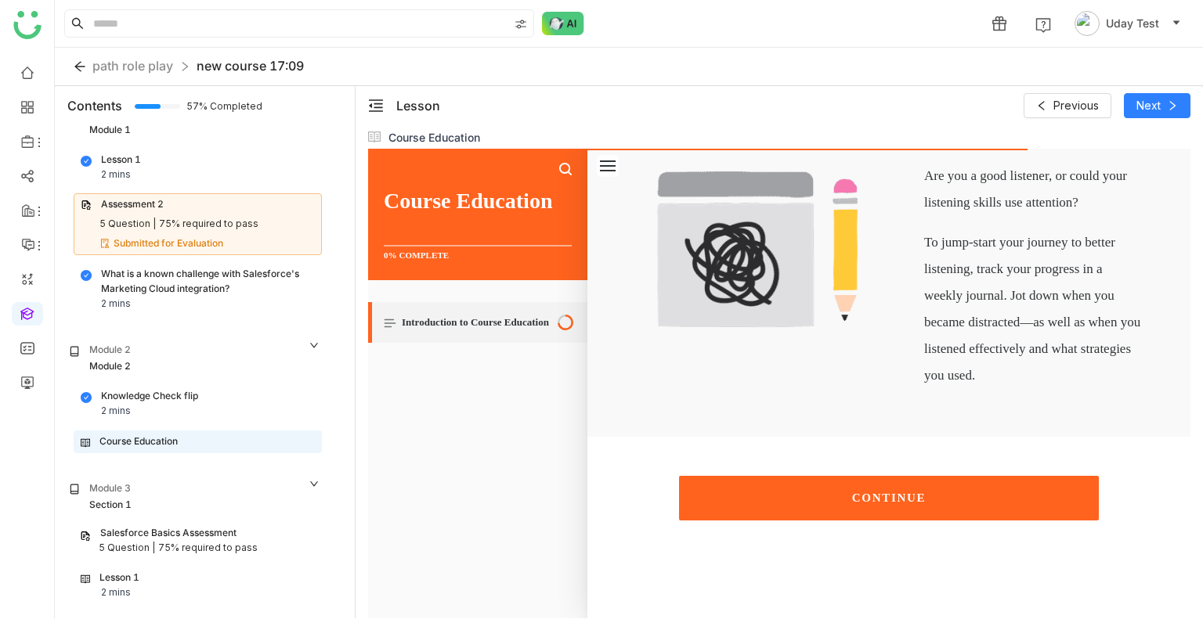
click at [918, 495] on button "CONTINUE" at bounding box center [889, 498] width 420 height 45
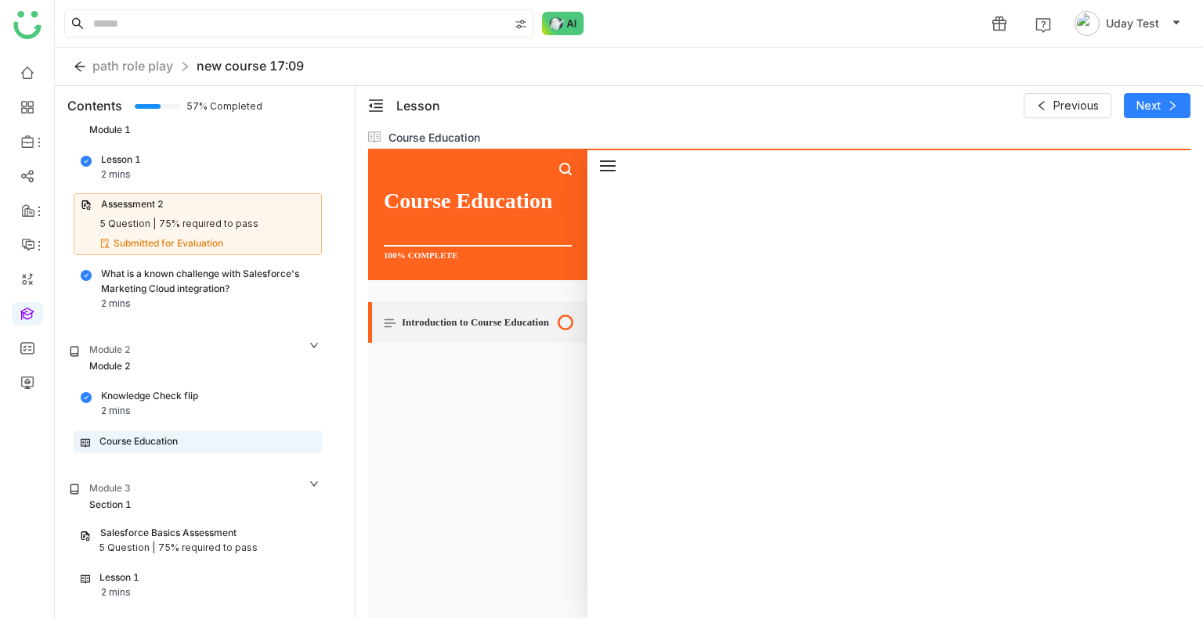
scroll to position [3662, 0]
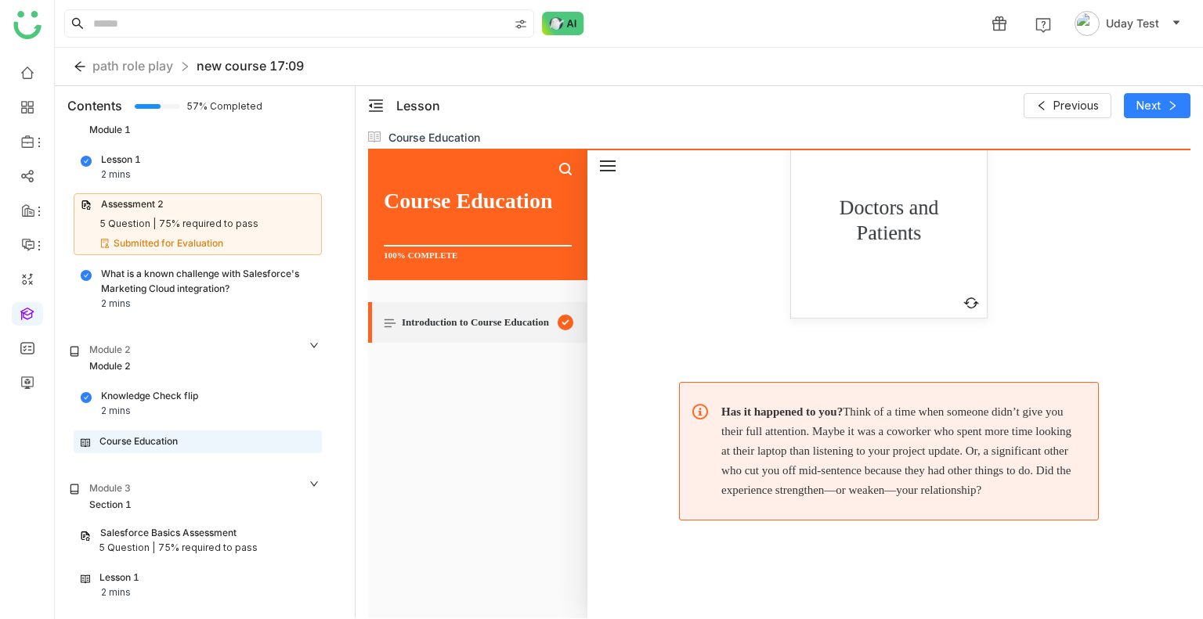
click at [891, 200] on p "Doctors and Patients" at bounding box center [888, 220] width 161 height 51
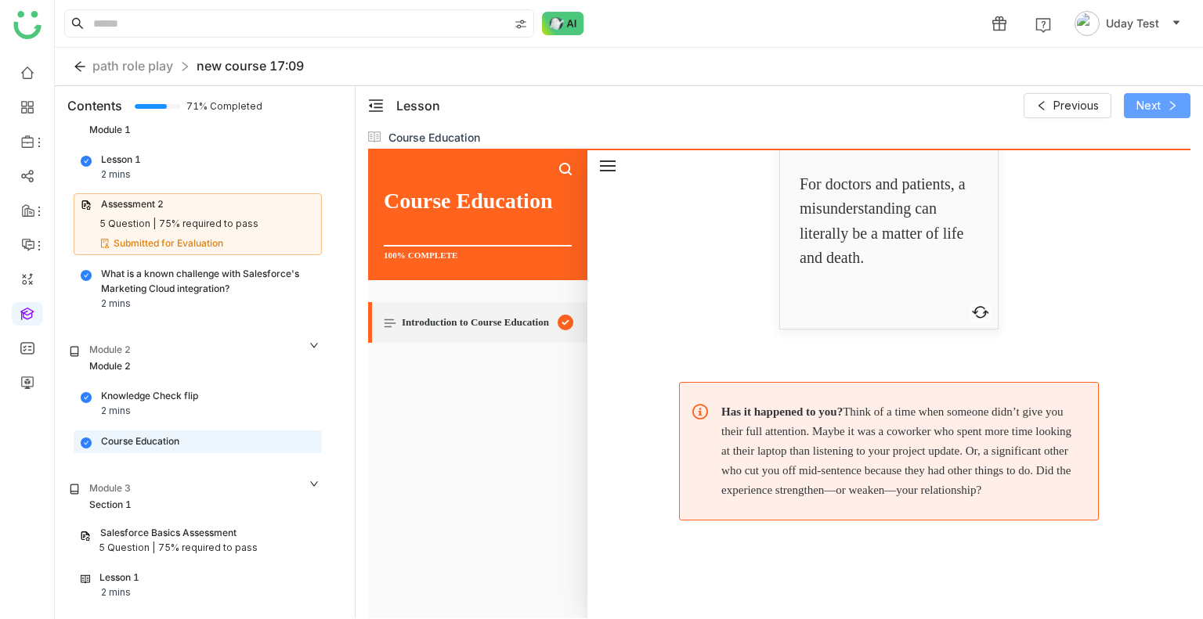
click at [1148, 97] on span "Next" at bounding box center [1148, 105] width 24 height 17
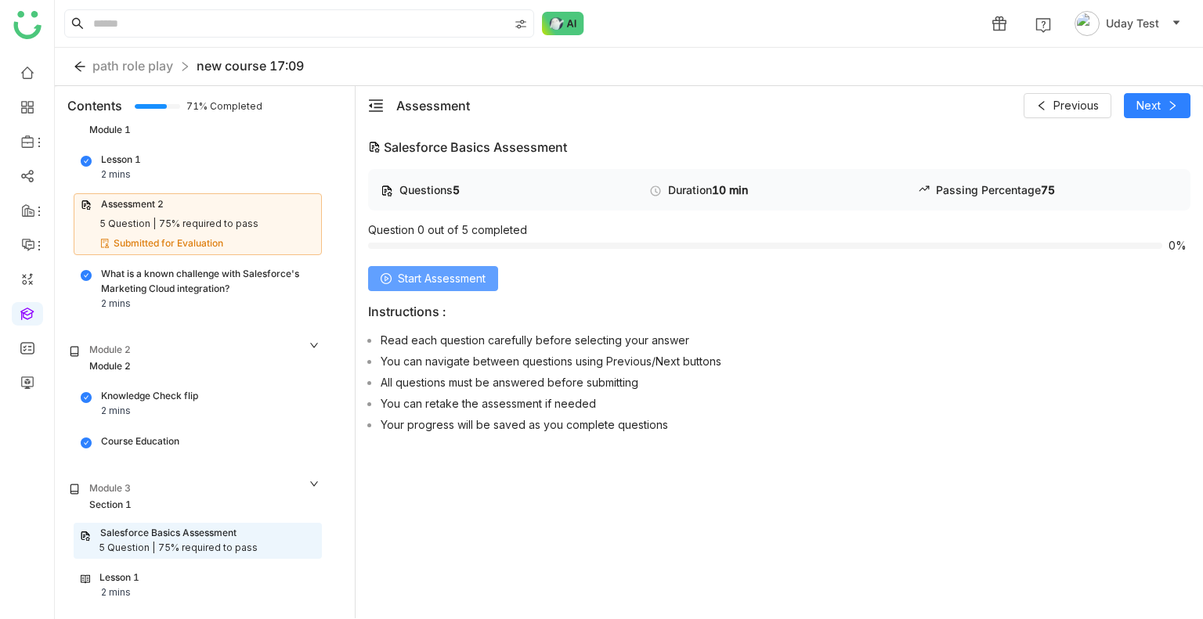
click at [450, 287] on button "Start Assessment" at bounding box center [433, 278] width 130 height 25
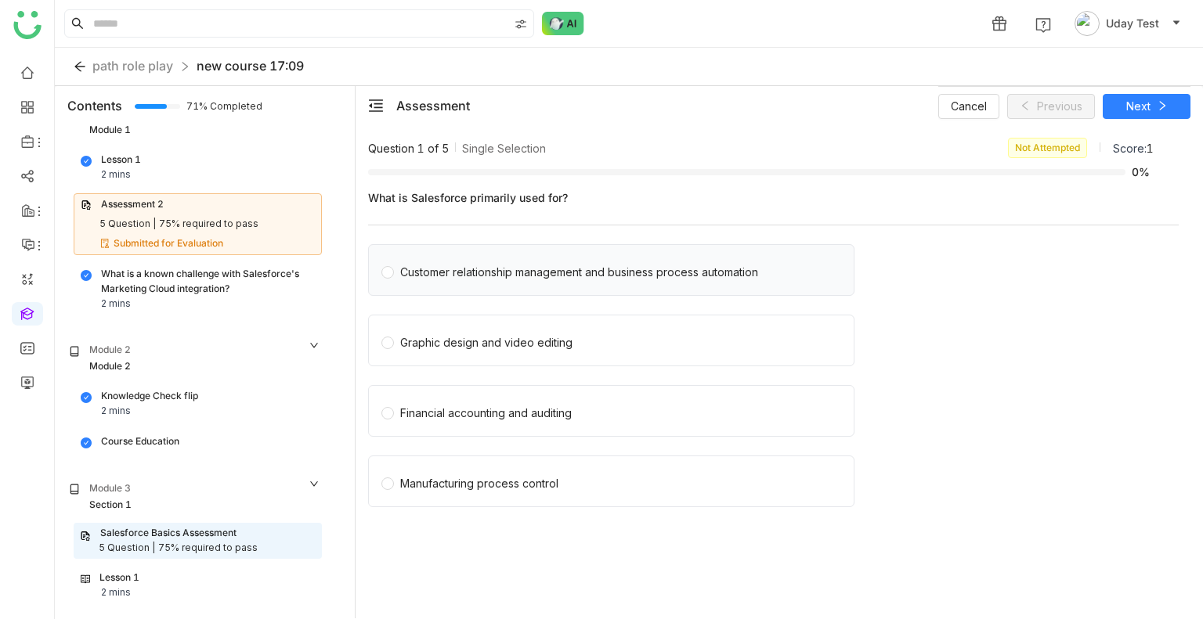
click at [694, 280] on div "Customer relationship management and business process automation" at bounding box center [611, 270] width 486 height 52
click at [734, 280] on div "Customer relationship management and business process automation" at bounding box center [611, 270] width 486 height 52
click at [645, 269] on div "Customer relationship management and business process automation" at bounding box center [579, 272] width 358 height 17
click at [1141, 91] on div "Cancel Previous Next" at bounding box center [1064, 105] width 252 height 39
click at [1142, 94] on button "Next" at bounding box center [1146, 106] width 88 height 25
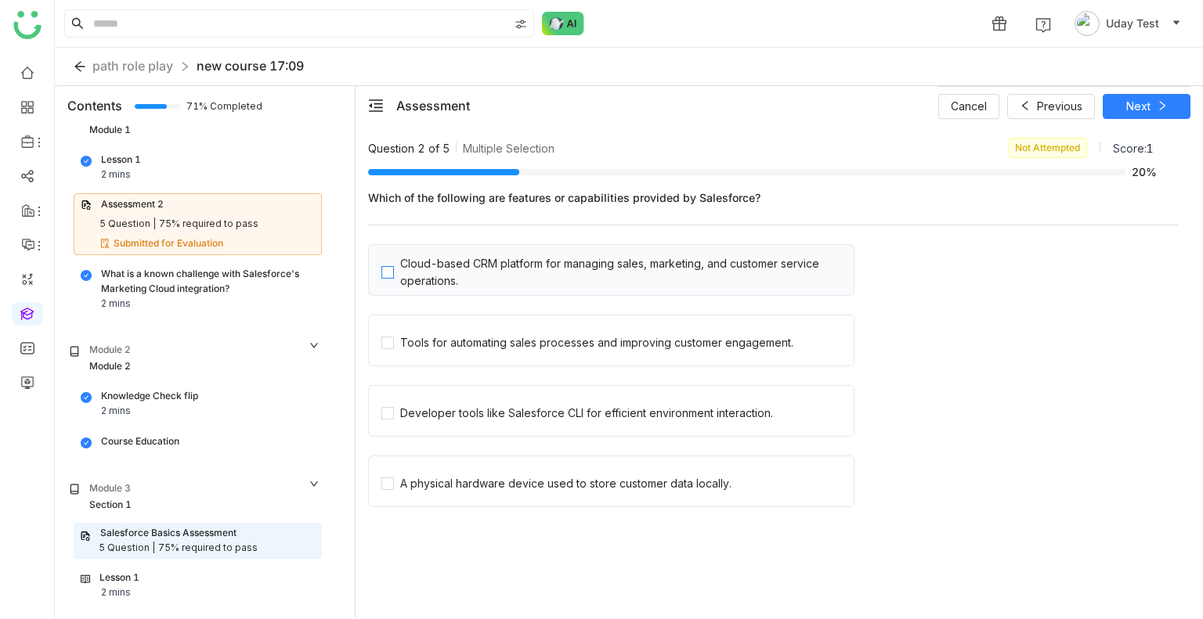
click at [479, 271] on div "Cloud-based CRM platform for managing sales, marketing, and customer service op…" at bounding box center [623, 272] width 447 height 34
click at [485, 344] on div "Tools for automating sales processes and improving customer engagement." at bounding box center [596, 342] width 393 height 17
click at [1136, 112] on div "Cancel Saving... Saving..." at bounding box center [1064, 105] width 252 height 39
click at [1161, 109] on icon at bounding box center [1161, 105] width 11 height 11
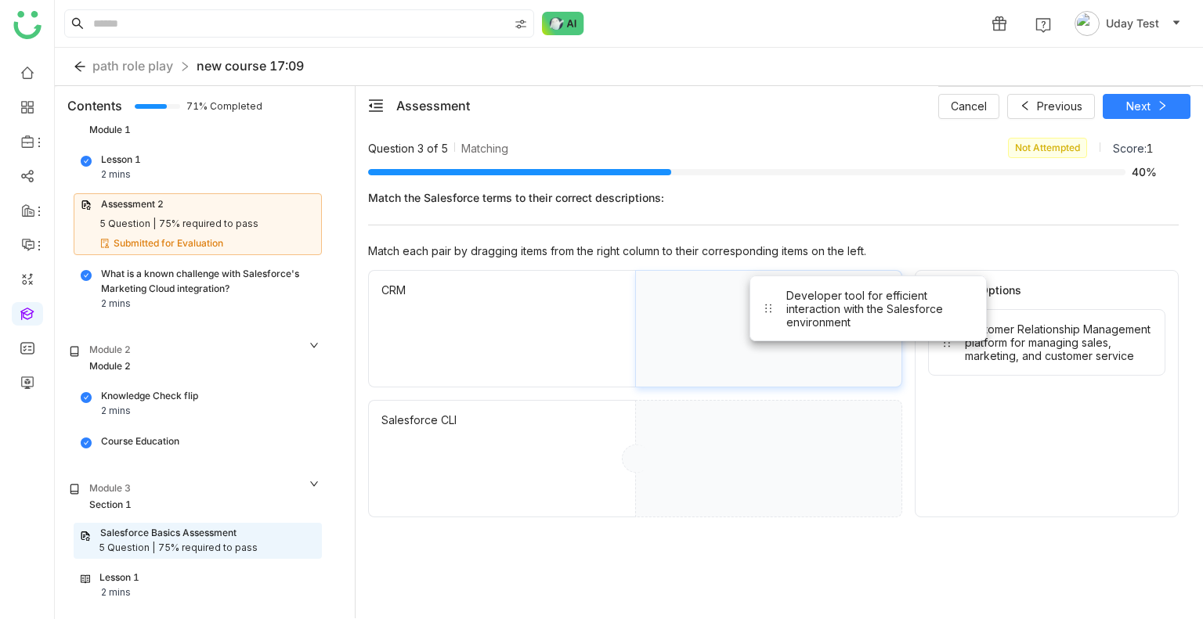
drag, startPoint x: 1011, startPoint y: 333, endPoint x: 810, endPoint y: 303, distance: 202.6
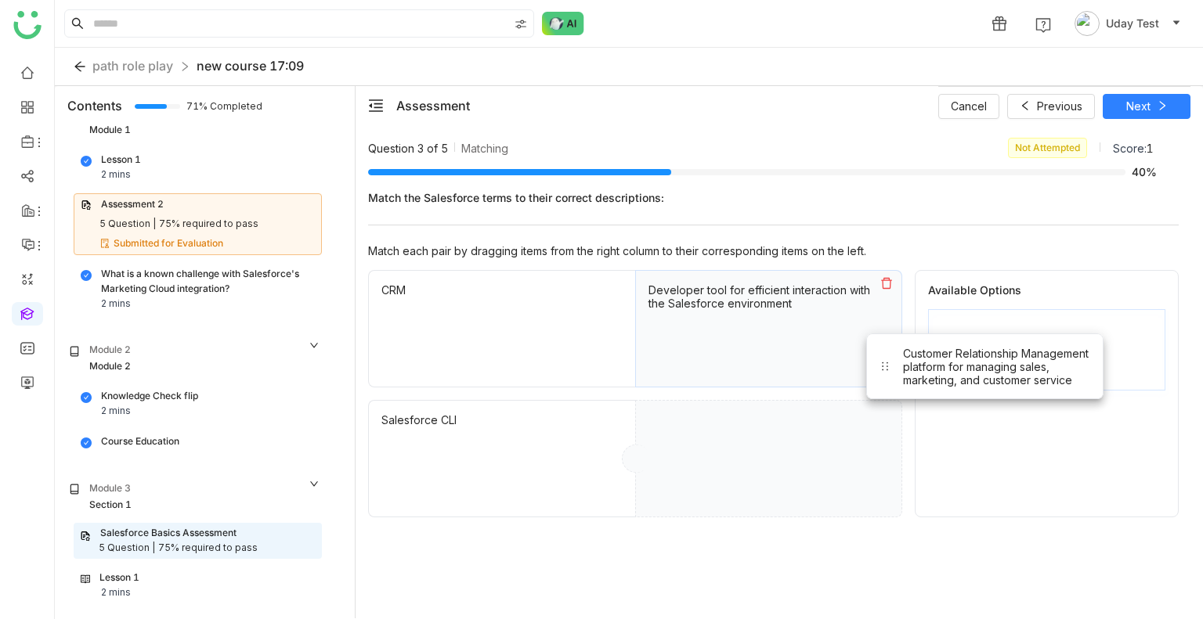
drag, startPoint x: 1000, startPoint y: 347, endPoint x: 690, endPoint y: 472, distance: 334.4
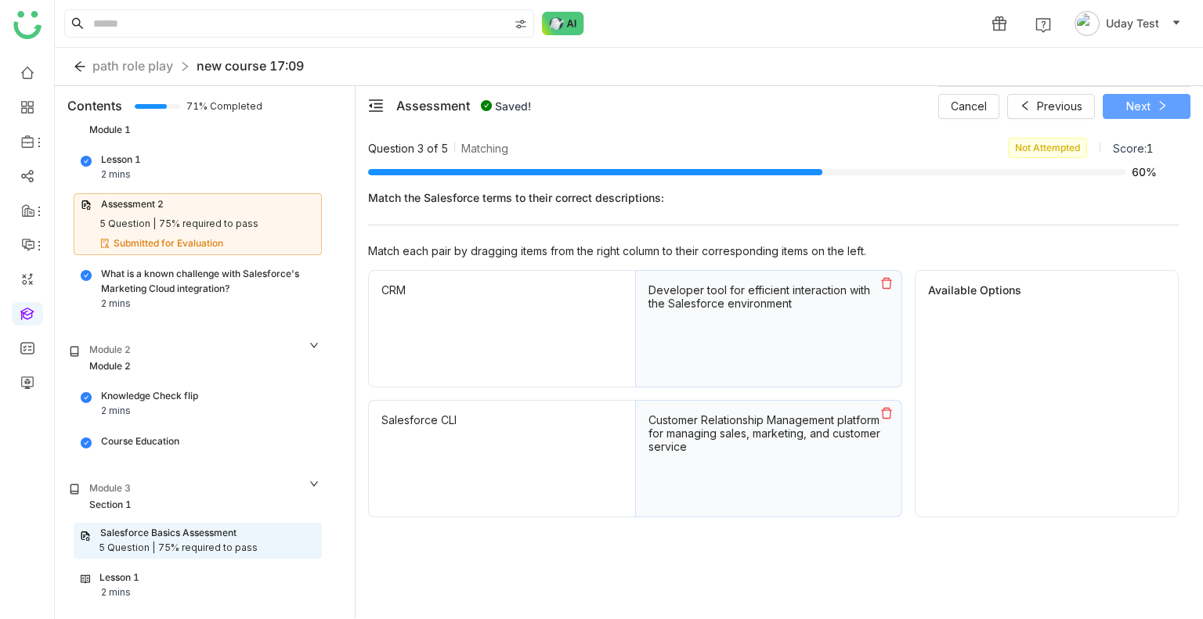
click at [1132, 109] on span "Next" at bounding box center [1138, 106] width 24 height 17
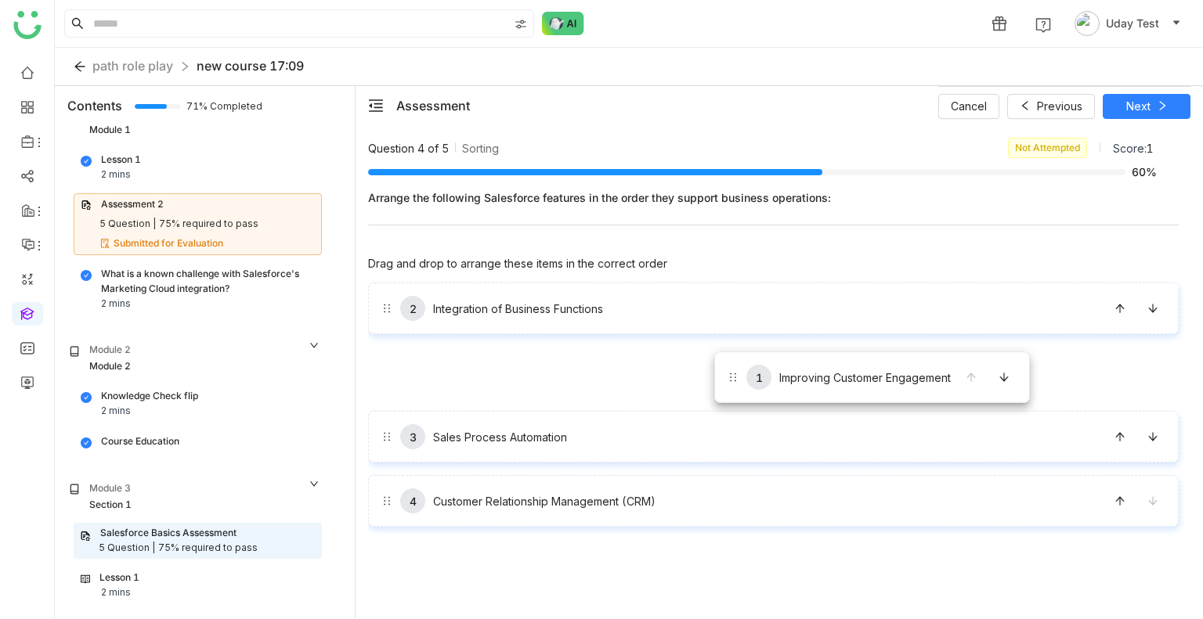
drag, startPoint x: 712, startPoint y: 328, endPoint x: 714, endPoint y: 365, distance: 36.9
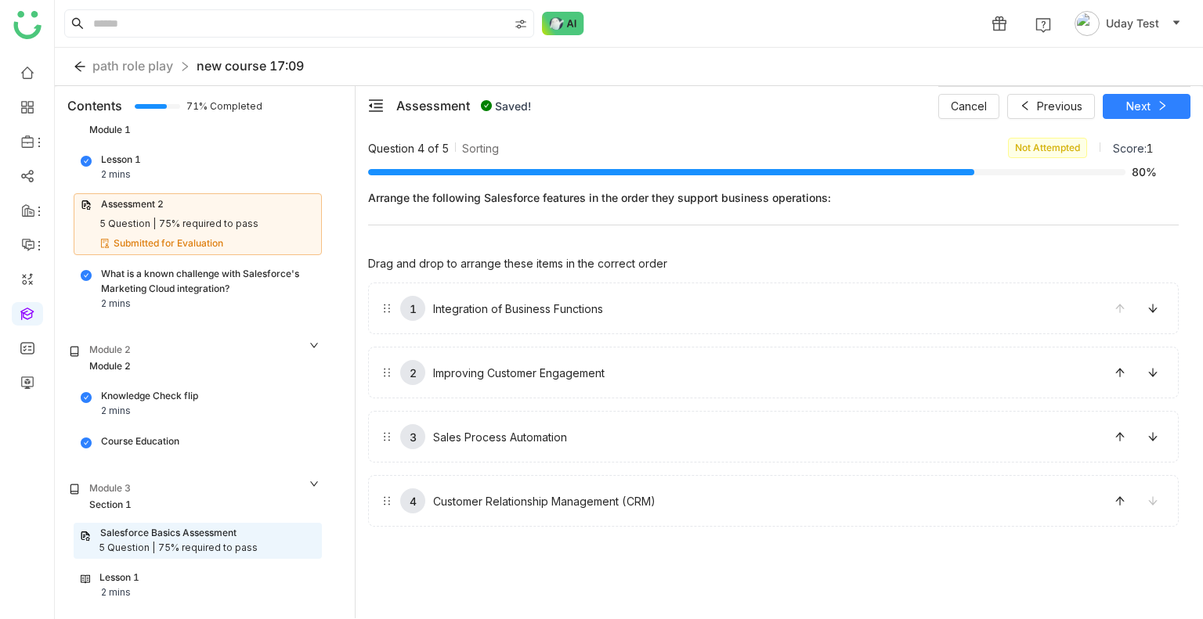
click at [1138, 118] on div "Cancel Previous Next" at bounding box center [1064, 105] width 252 height 39
click at [1134, 106] on span "Next" at bounding box center [1138, 106] width 24 height 17
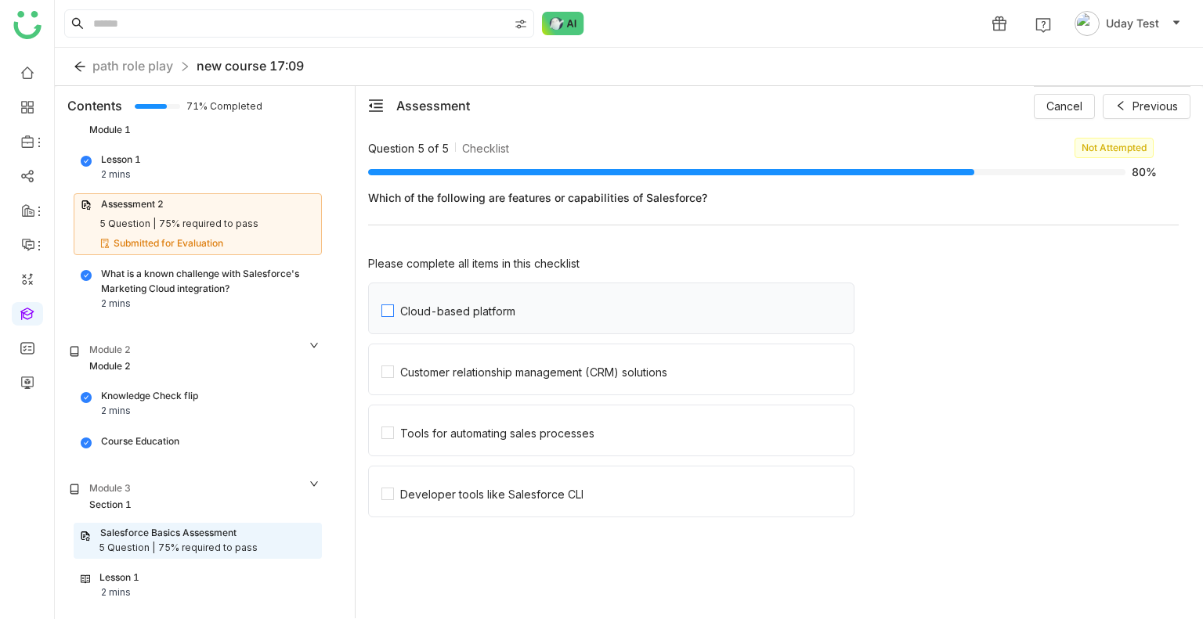
click at [442, 313] on div "Cloud-based platform" at bounding box center [457, 311] width 115 height 13
click at [436, 371] on div "Customer relationship management (CRM) solutions" at bounding box center [533, 372] width 267 height 13
click at [444, 448] on label "Tools for automating sales processes" at bounding box center [617, 431] width 472 height 50
click at [482, 513] on label "Developer tools like Salesforce CLI" at bounding box center [617, 492] width 472 height 50
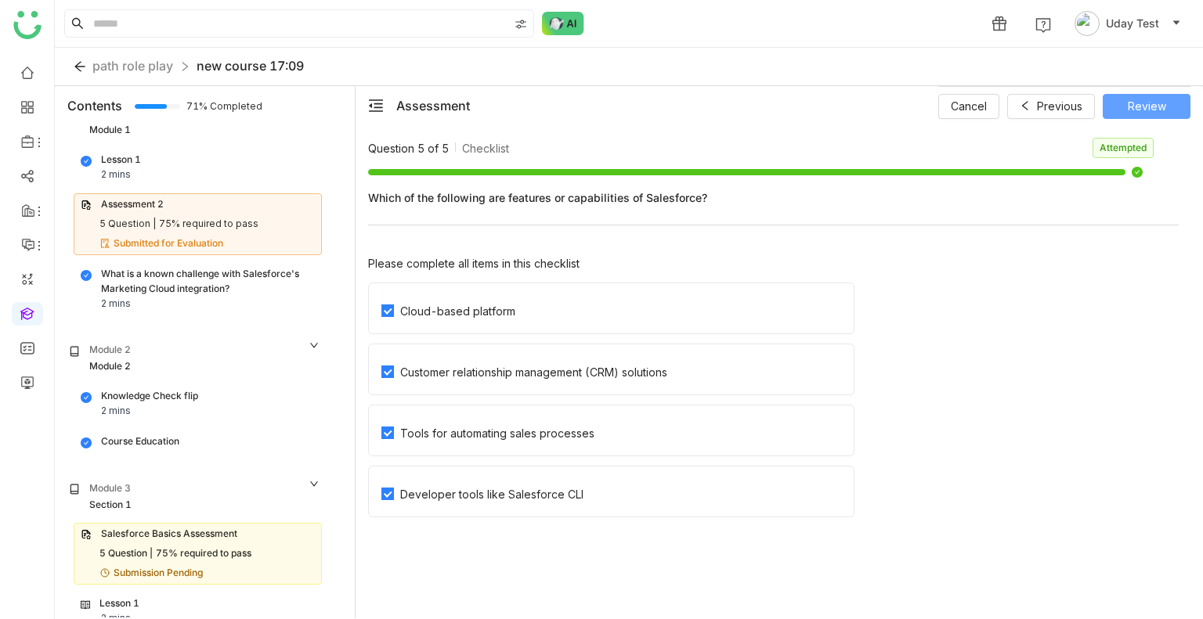
click at [1141, 98] on span "Review" at bounding box center [1146, 106] width 38 height 17
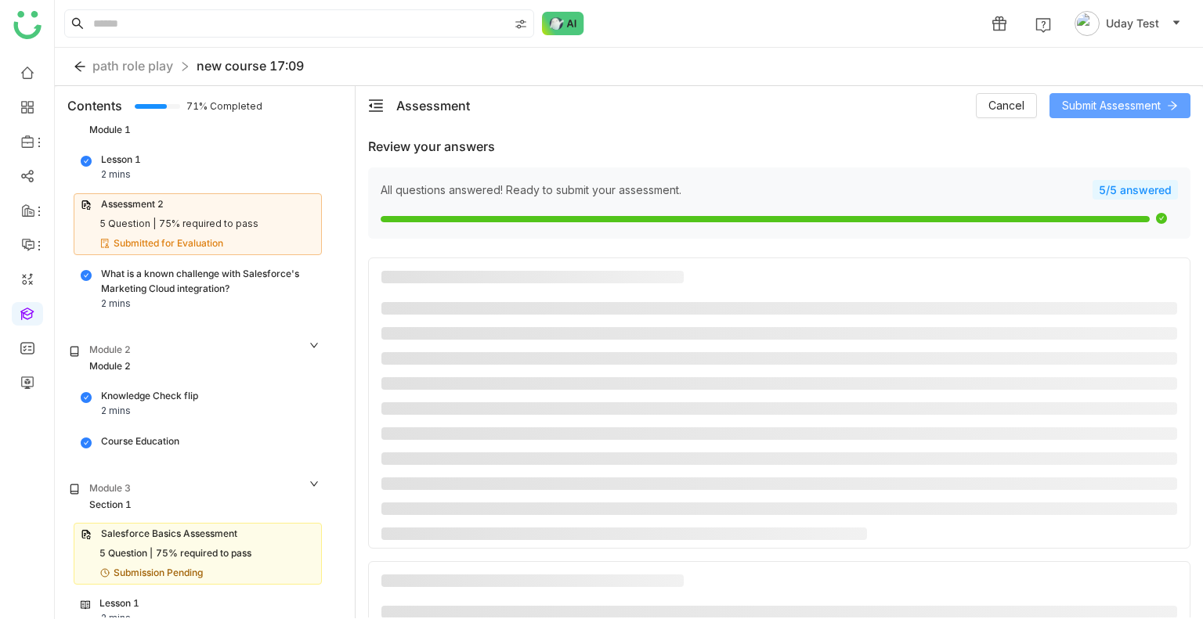
click at [1141, 97] on span "Submit Assessment" at bounding box center [1111, 105] width 99 height 17
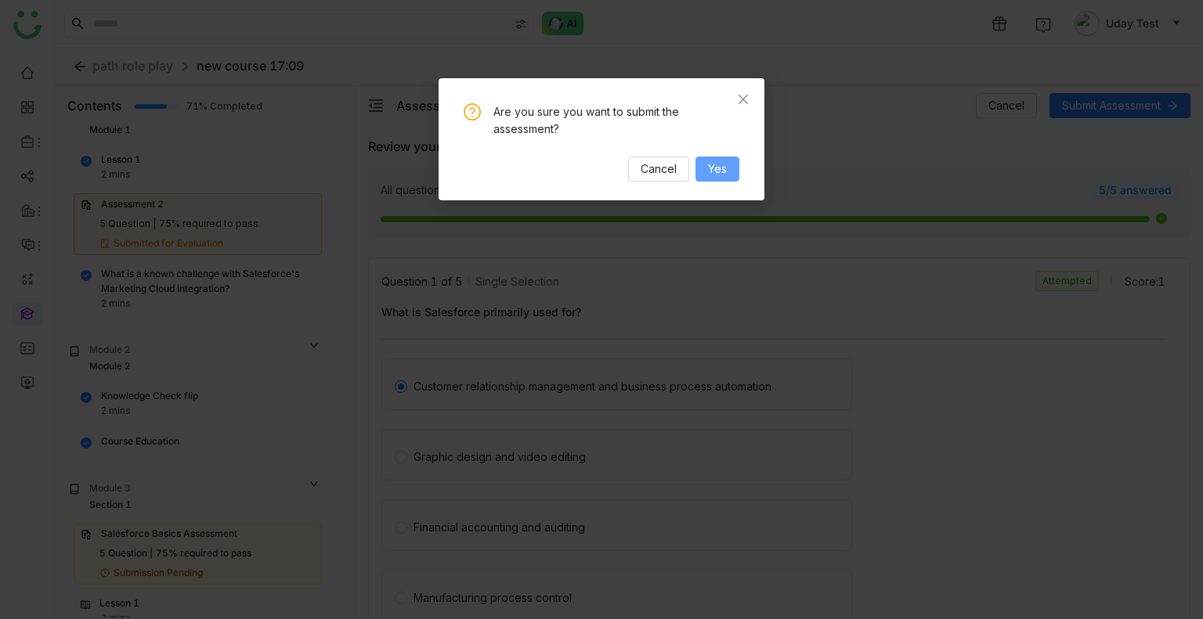
click at [712, 169] on span "Yes" at bounding box center [717, 169] width 19 height 17
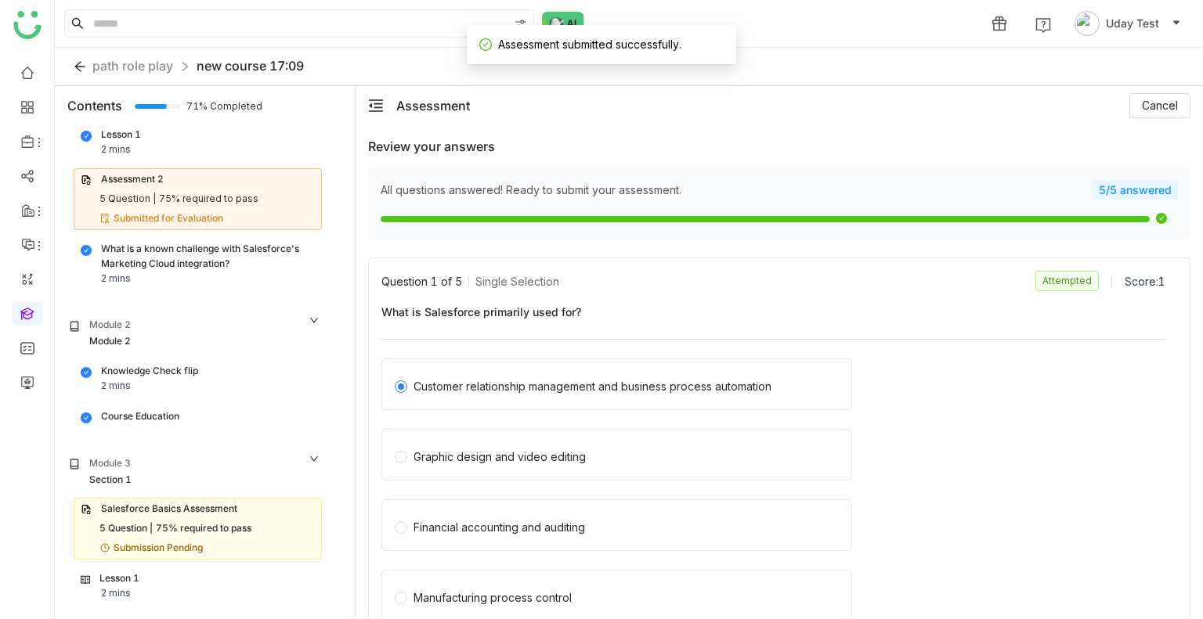
scroll to position [1, 0]
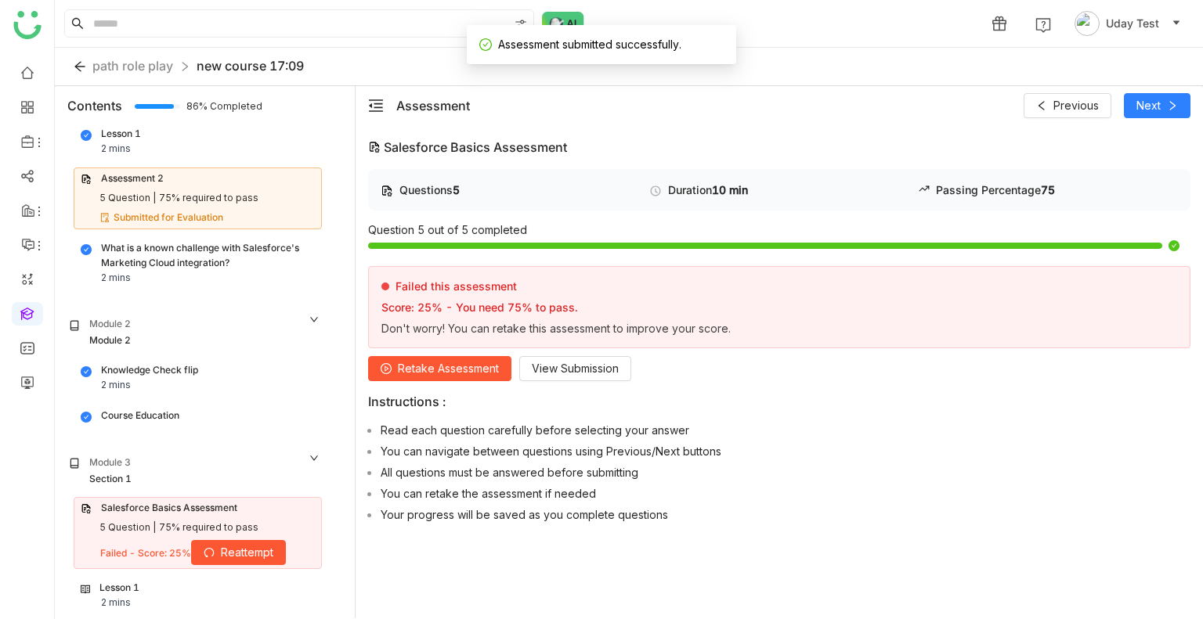
click at [138, 581] on div "Lesson 1" at bounding box center [119, 588] width 40 height 15
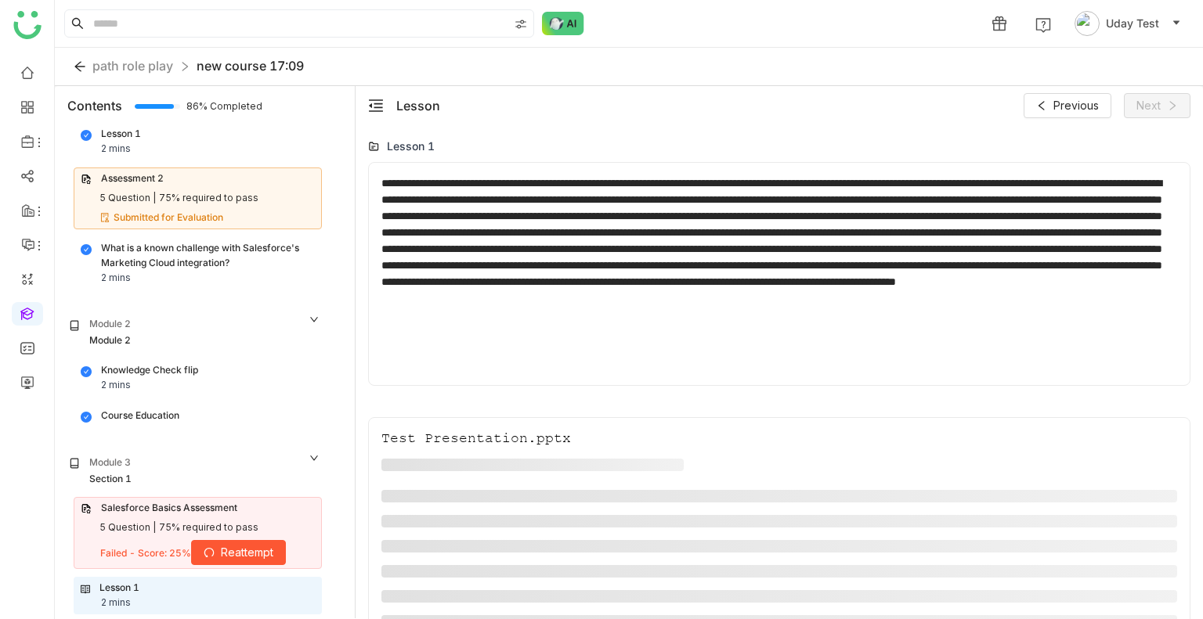
scroll to position [164, 0]
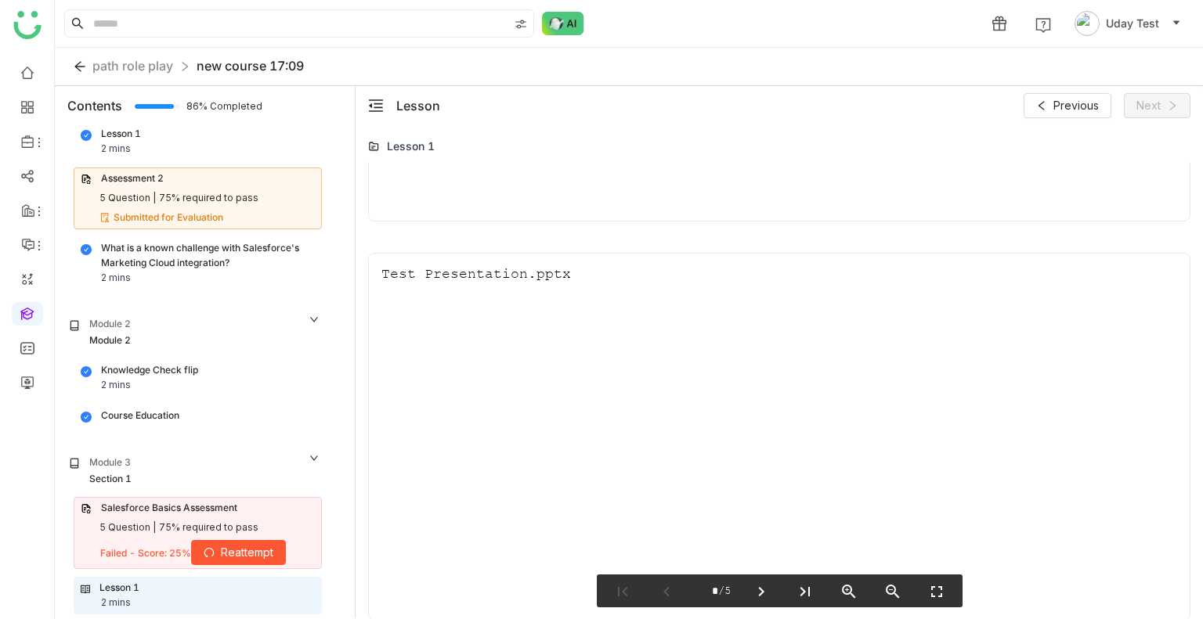
click at [806, 592] on icon "last_page" at bounding box center [804, 592] width 19 height 19
type input "*"
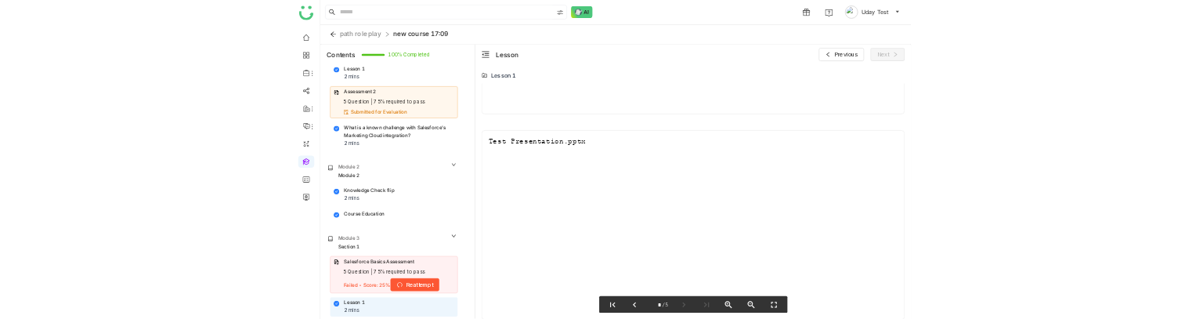
scroll to position [0, 0]
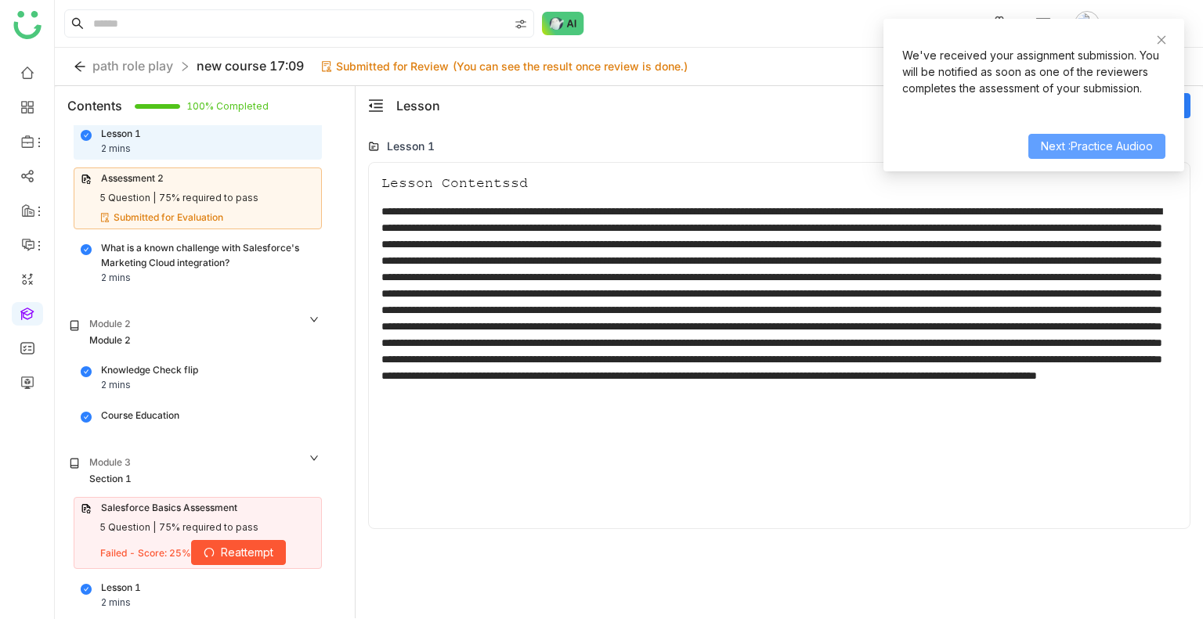
click at [1053, 149] on span "Next :Practice Audioo" at bounding box center [1097, 146] width 112 height 17
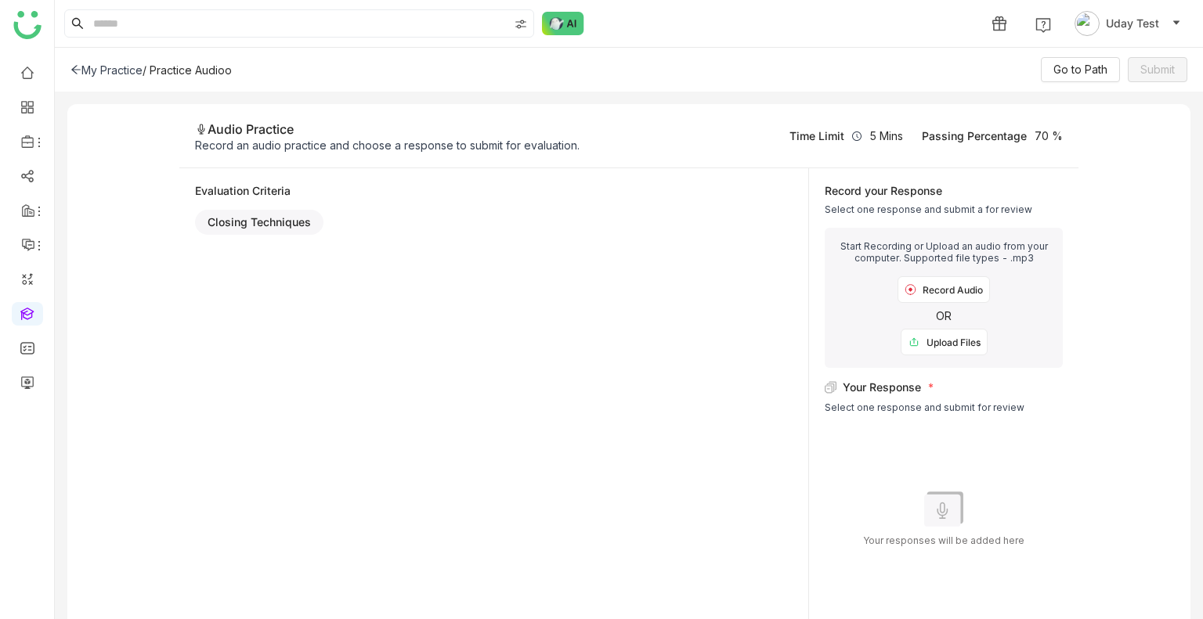
click at [100, 74] on div "My Practice" at bounding box center [106, 69] width 72 height 13
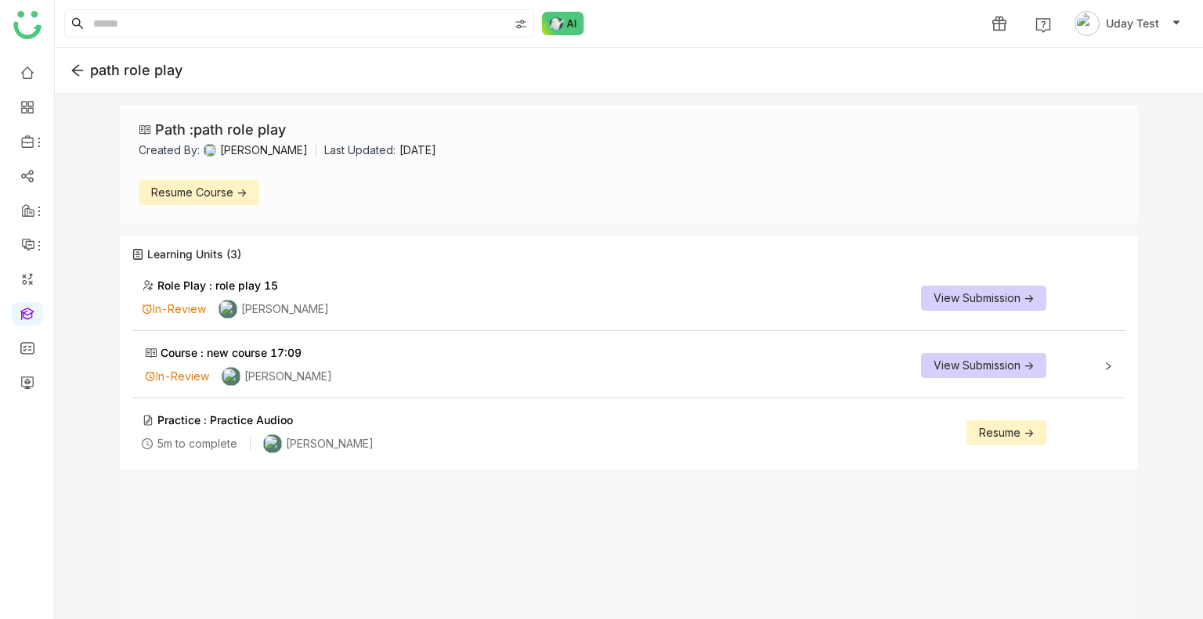
click at [971, 362] on span "View Submission ->" at bounding box center [983, 365] width 100 height 17
click at [953, 362] on span "View Submission ->" at bounding box center [983, 365] width 100 height 17
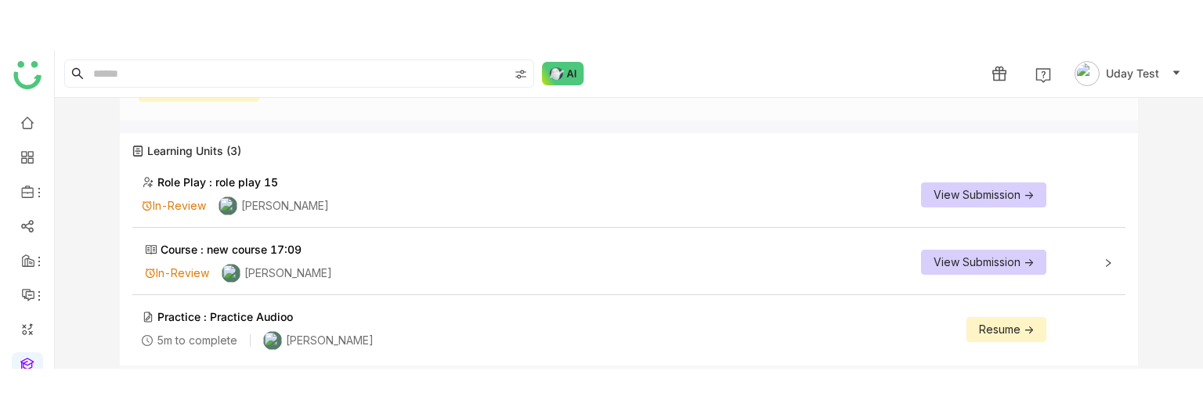
scroll to position [162, 0]
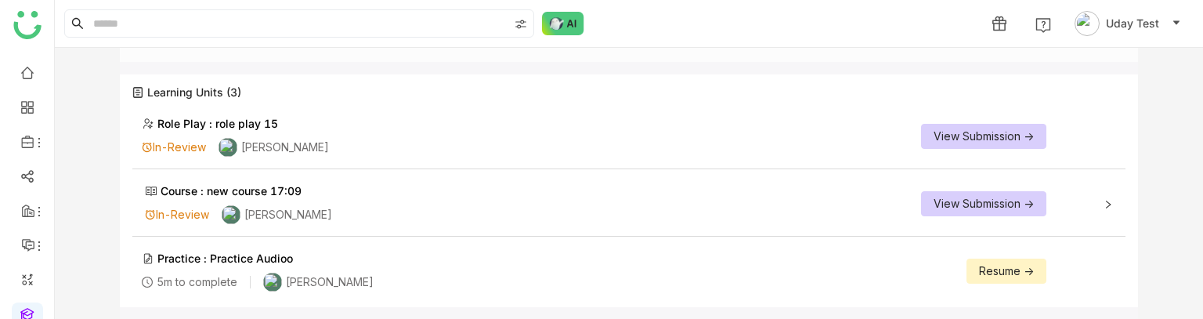
click at [968, 199] on span "View Submission ->" at bounding box center [983, 203] width 100 height 17
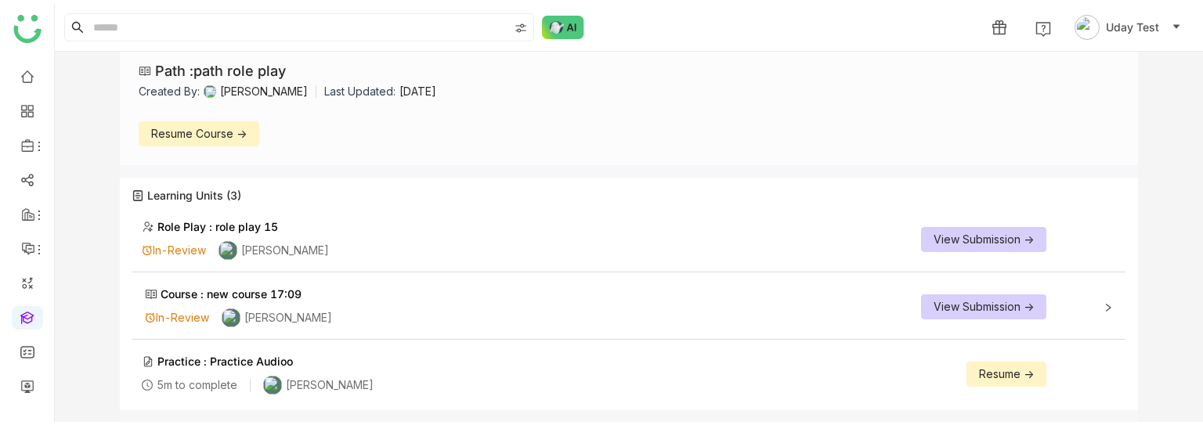
scroll to position [56, 0]
